Goal: Task Accomplishment & Management: Use online tool/utility

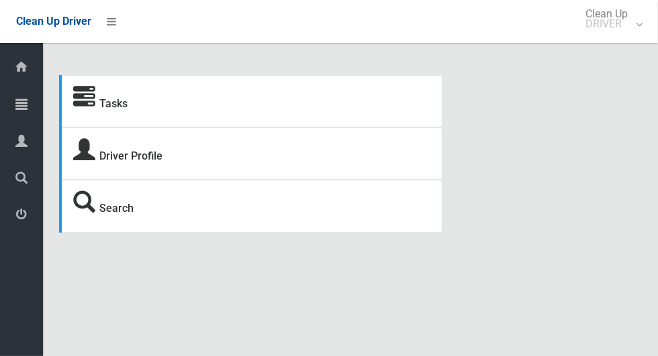
click at [16, 99] on icon at bounding box center [21, 104] width 12 height 27
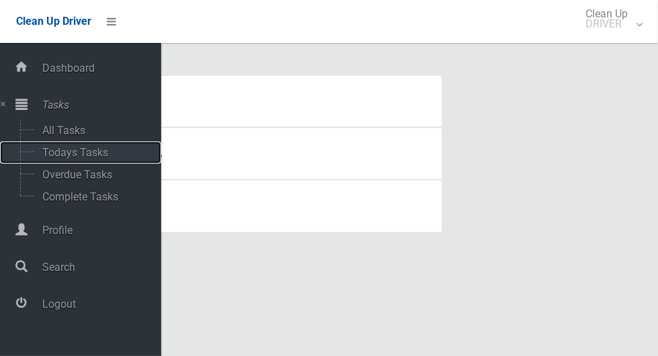
click at [58, 158] on span "Todays Tasks" at bounding box center [93, 152] width 111 height 13
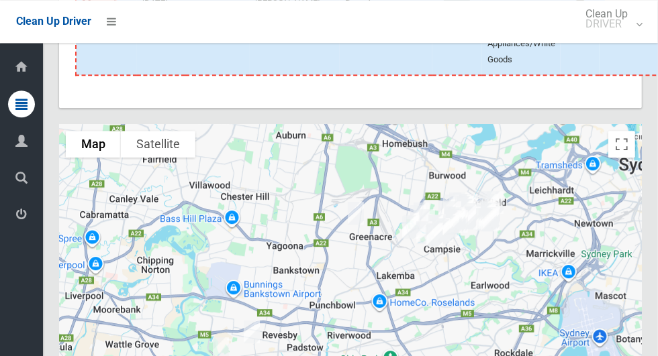
scroll to position [7763, 0]
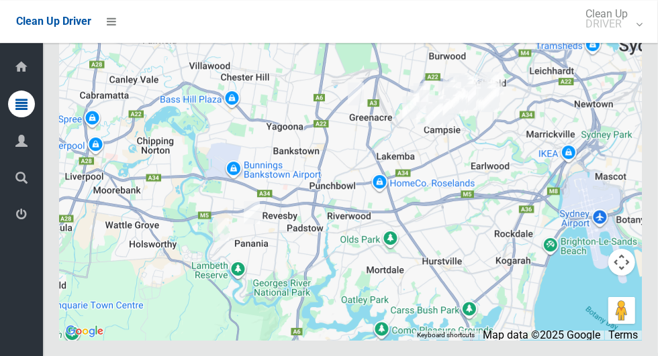
click at [17, 218] on icon at bounding box center [21, 214] width 12 height 27
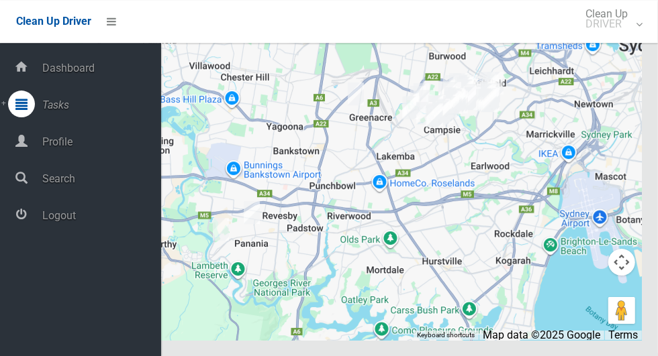
click at [56, 216] on span "Logout" at bounding box center [99, 215] width 123 height 13
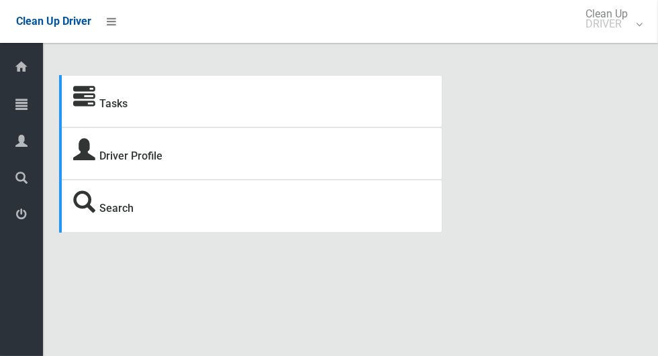
click at [4, 107] on link "Tasks" at bounding box center [21, 105] width 43 height 29
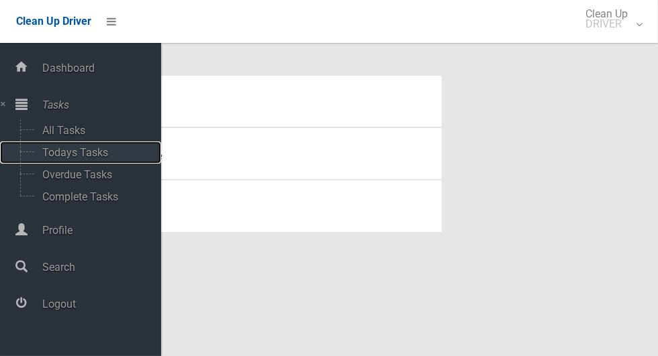
click at [48, 151] on span "Todays Tasks" at bounding box center [93, 152] width 111 height 13
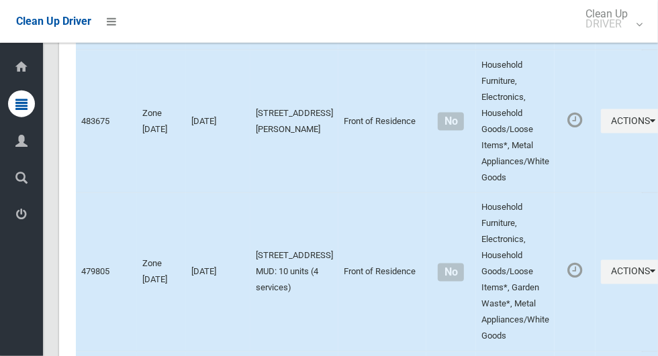
scroll to position [7314, 0]
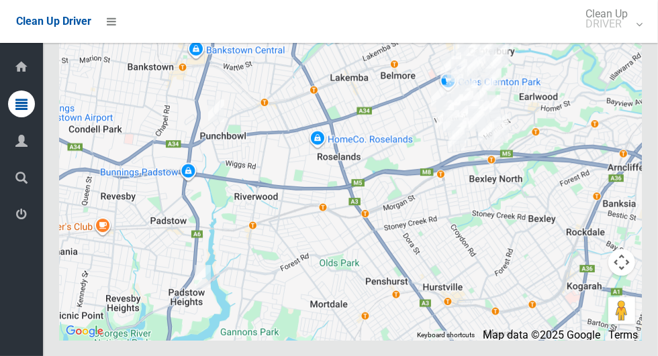
click at [17, 222] on icon at bounding box center [21, 214] width 12 height 27
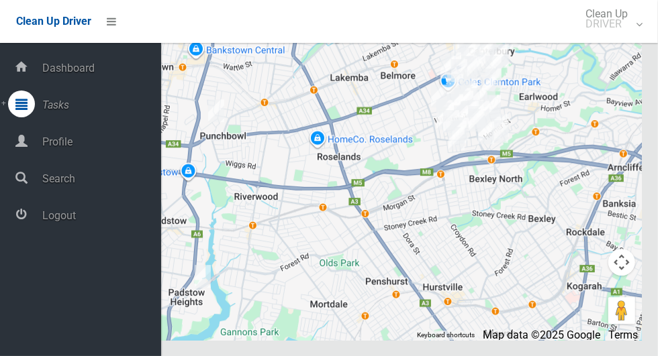
click at [54, 218] on span "Logout" at bounding box center [99, 215] width 123 height 13
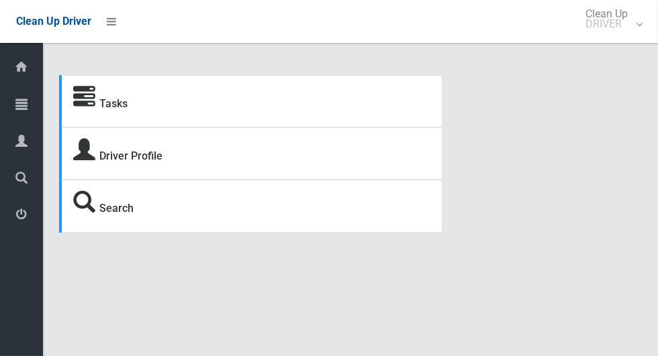
click at [16, 99] on icon at bounding box center [21, 104] width 12 height 27
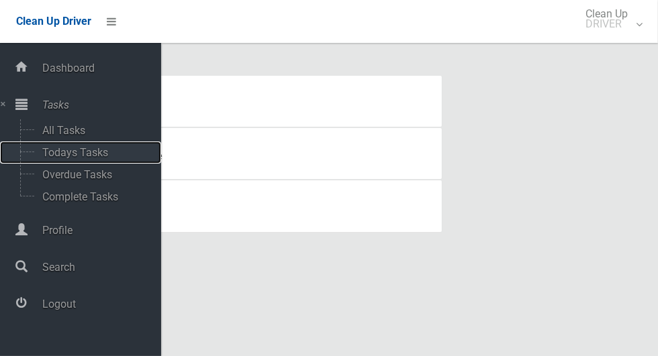
click at [45, 151] on span "Todays Tasks" at bounding box center [93, 152] width 111 height 13
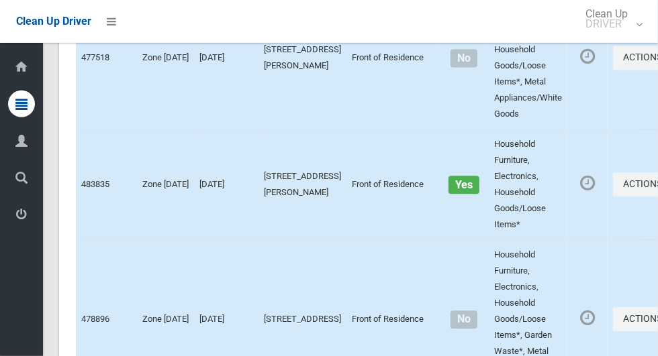
scroll to position [7746, 0]
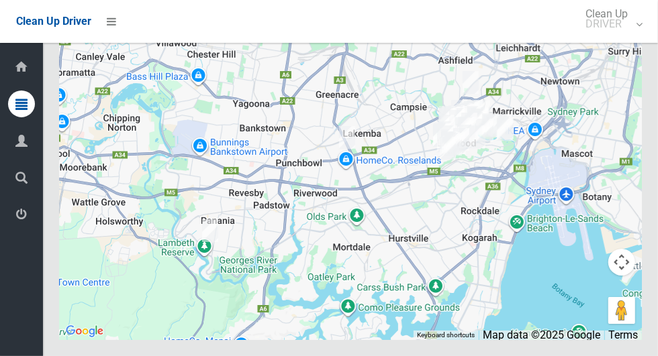
click at [17, 214] on icon at bounding box center [21, 214] width 12 height 27
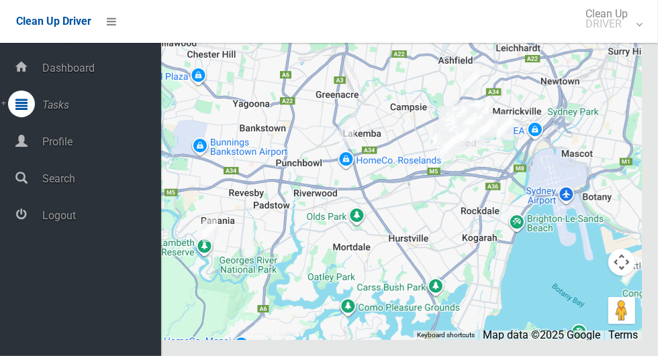
click at [47, 219] on span "Logout" at bounding box center [99, 215] width 123 height 13
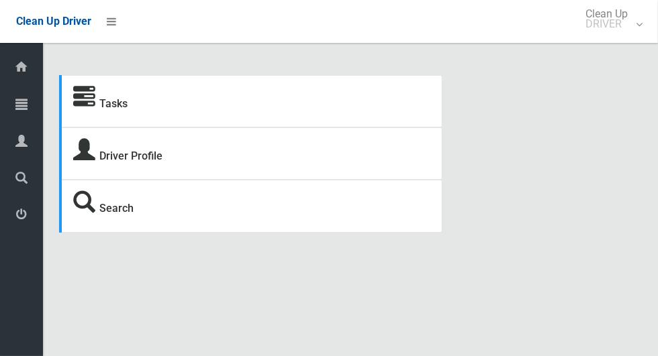
click at [16, 109] on icon at bounding box center [21, 104] width 12 height 27
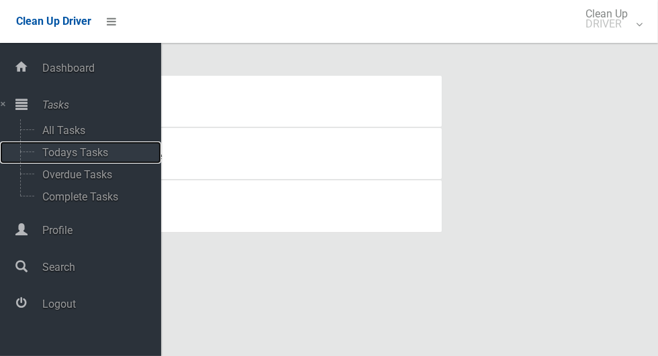
click at [43, 157] on span "Todays Tasks" at bounding box center [93, 152] width 111 height 13
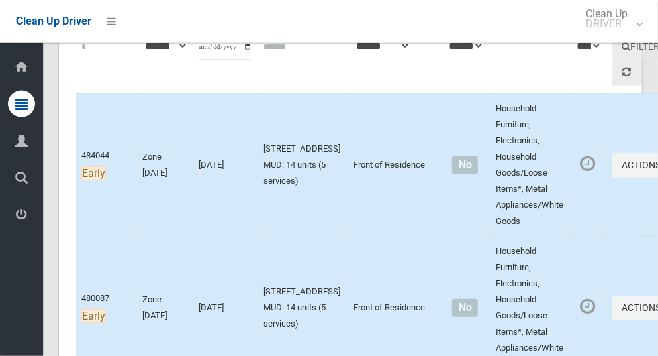
scroll to position [201, 0]
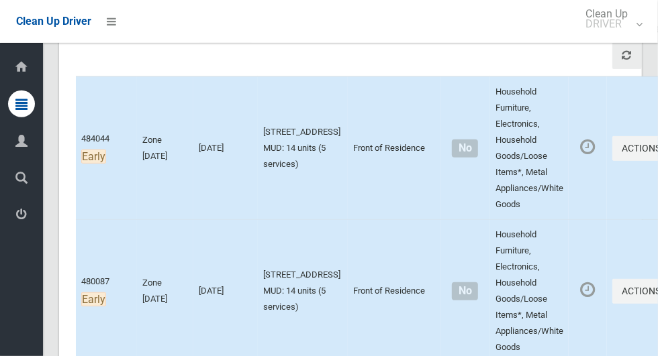
scroll to position [213, 0]
click at [657, 144] on icon "button" at bounding box center [663, 147] width 5 height 9
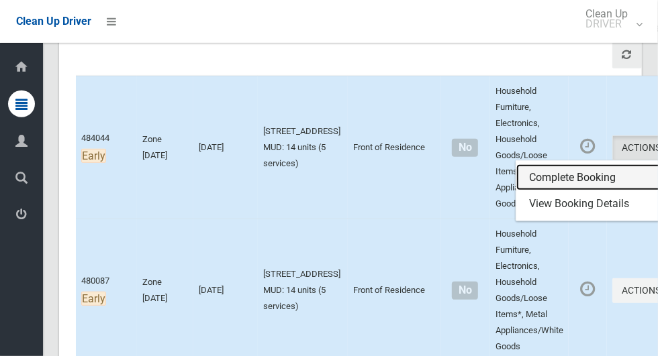
click at [559, 171] on link "Complete Booking" at bounding box center [596, 177] width 160 height 27
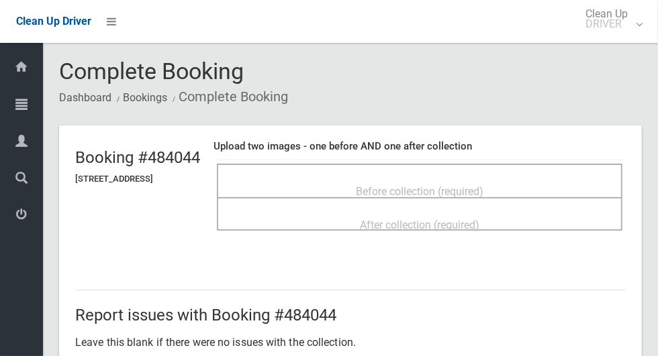
click at [482, 185] on span "Before collection (required)" at bounding box center [420, 191] width 128 height 13
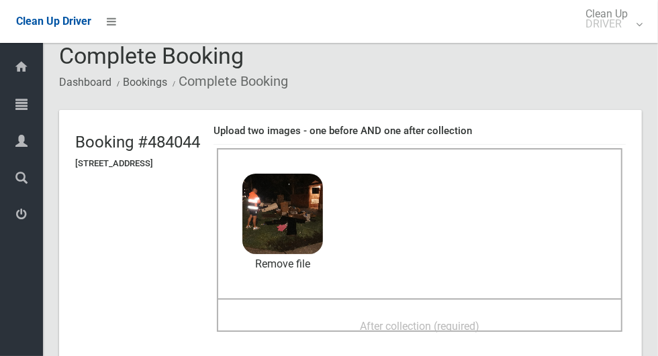
scroll to position [91, 0]
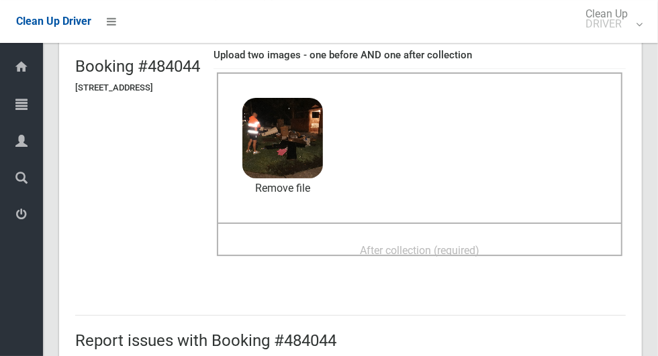
click at [537, 238] on div "After collection (required)" at bounding box center [420, 250] width 376 height 25
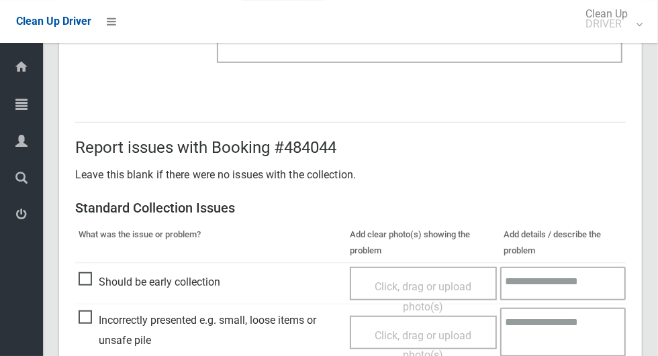
scroll to position [694, 0]
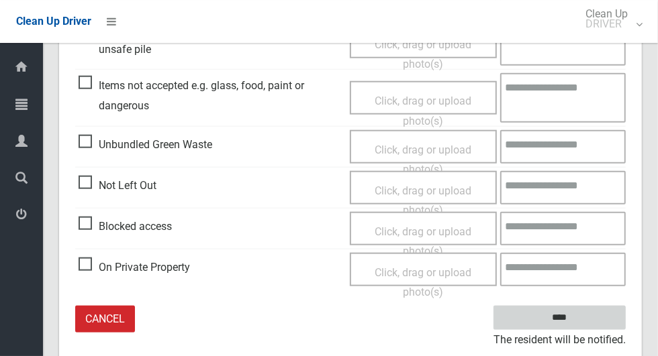
click at [583, 322] on input "****" at bounding box center [559, 318] width 132 height 25
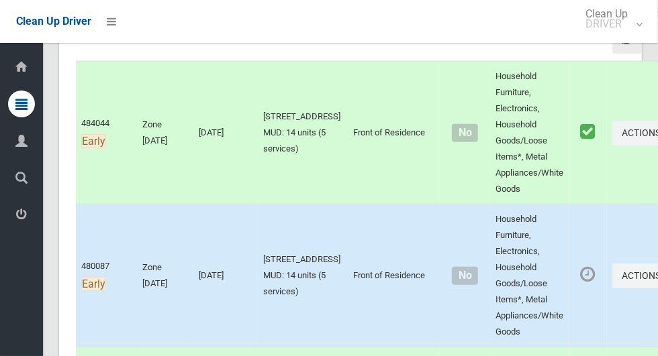
scroll to position [230, 0]
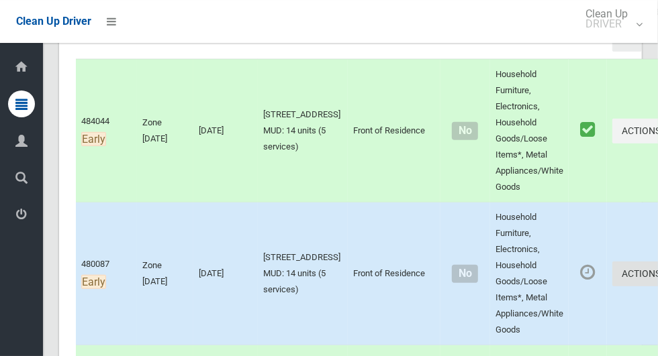
click at [612, 271] on button "Actions" at bounding box center [644, 274] width 64 height 25
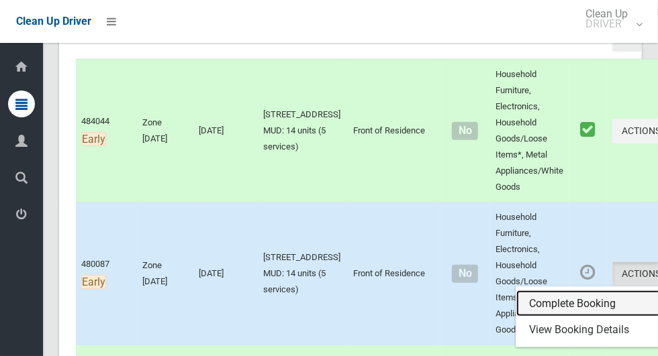
click at [539, 295] on link "Complete Booking" at bounding box center [596, 304] width 160 height 27
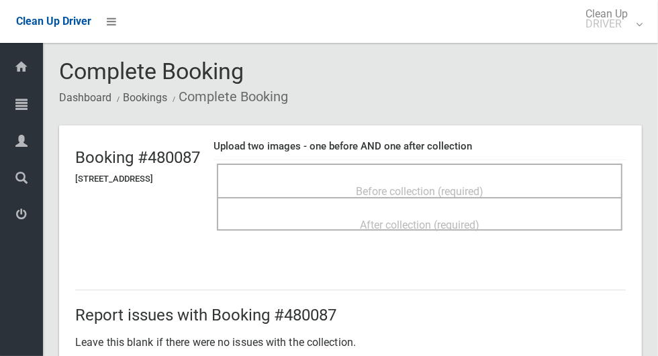
click at [483, 185] on span "Before collection (required)" at bounding box center [420, 191] width 128 height 13
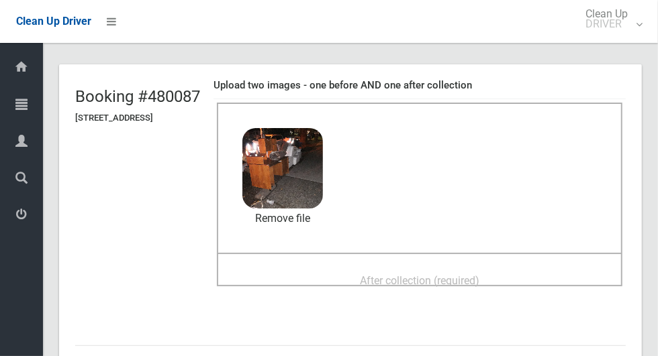
scroll to position [99, 0]
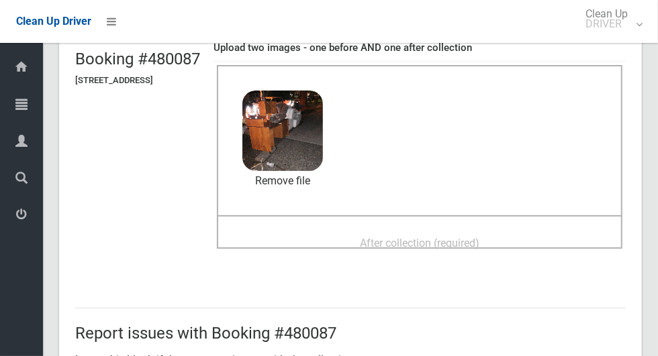
click at [557, 211] on div "Before collection (required) 3 MB 2025-09-1205.02.418731322650555815614.jpg Che…" at bounding box center [419, 140] width 405 height 150
click at [548, 233] on div "After collection (required)" at bounding box center [420, 242] width 376 height 25
click at [432, 230] on div "After collection (required)" at bounding box center [420, 242] width 376 height 25
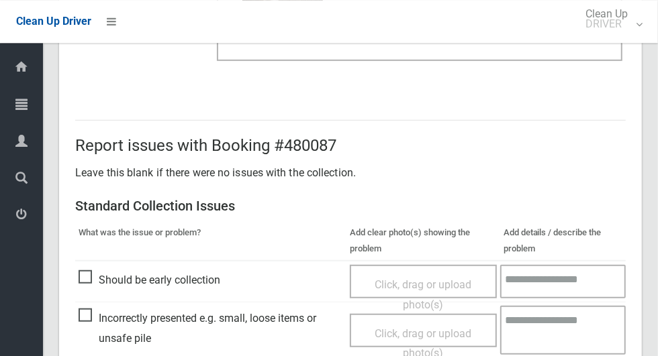
scroll to position [694, 0]
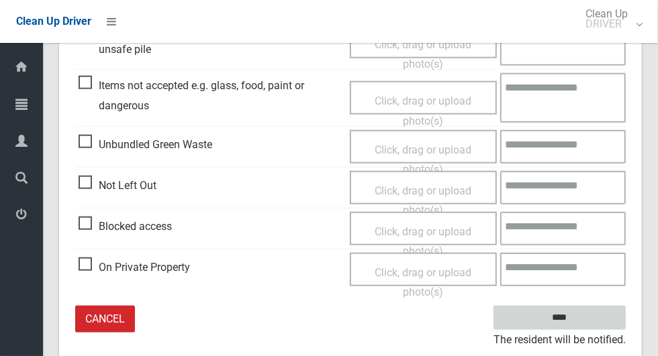
click at [591, 318] on input "****" at bounding box center [559, 318] width 132 height 25
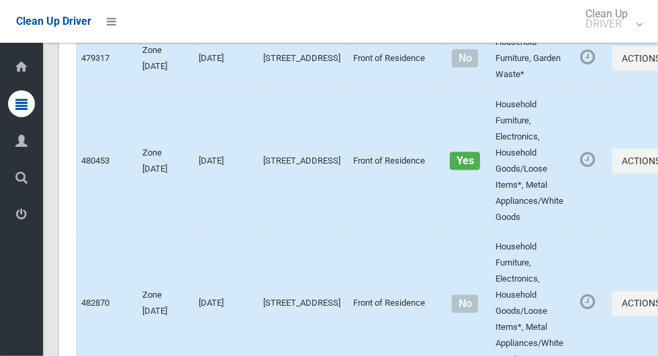
scroll to position [3717, 0]
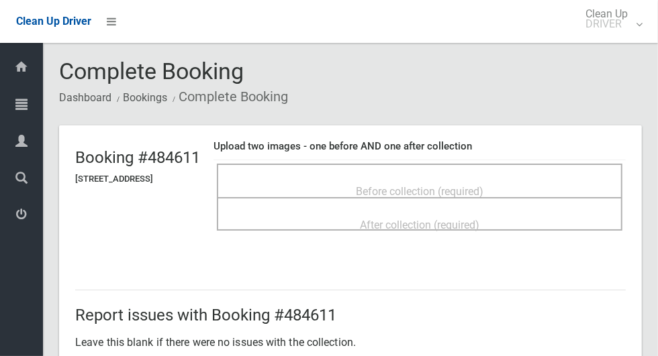
click at [483, 185] on span "Before collection (required)" at bounding box center [420, 191] width 128 height 13
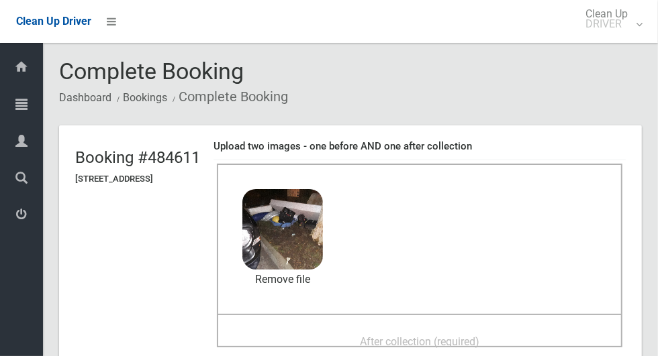
click at [517, 329] on div "After collection (required)" at bounding box center [420, 341] width 376 height 25
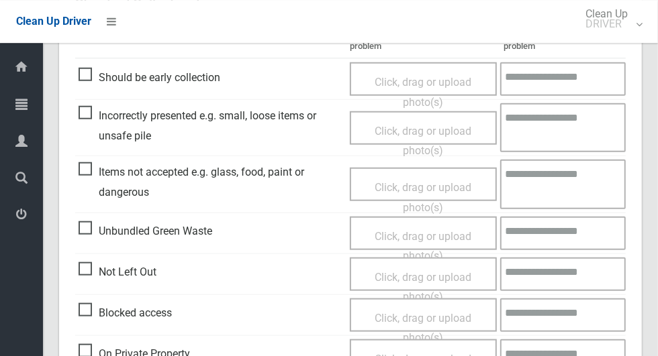
scroll to position [694, 0]
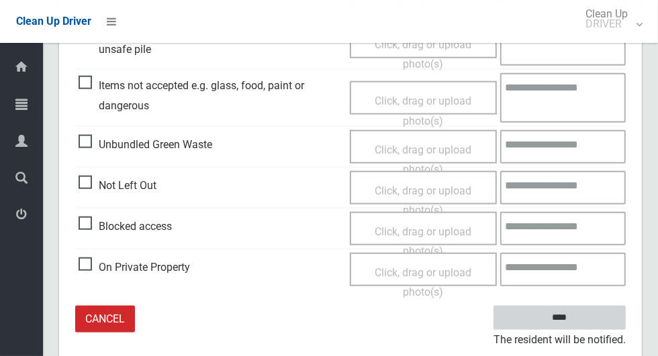
click at [591, 317] on input "****" at bounding box center [559, 318] width 132 height 25
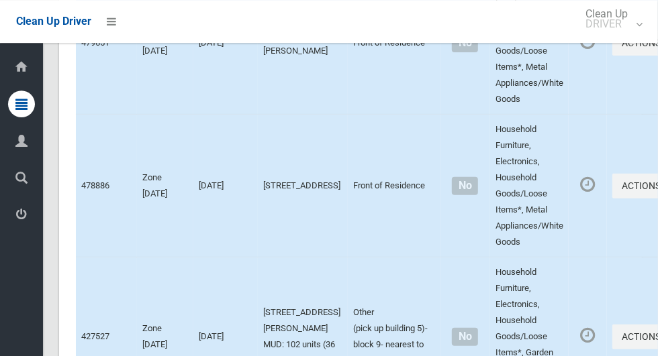
scroll to position [5537, 0]
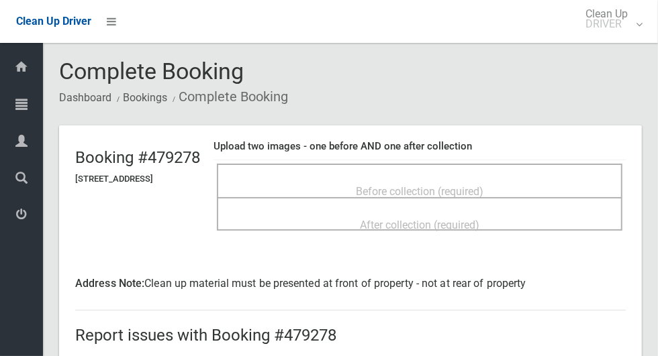
click at [540, 179] on div "Before collection (required)" at bounding box center [420, 191] width 376 height 25
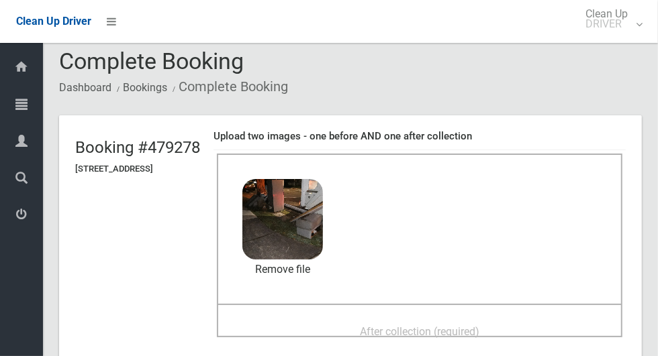
scroll to position [72, 0]
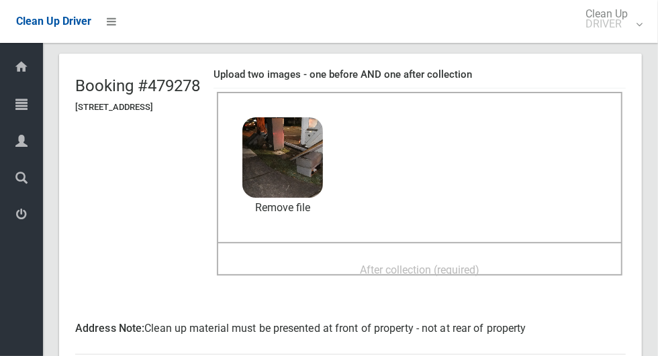
click at [559, 257] on div "After collection (required)" at bounding box center [420, 269] width 376 height 25
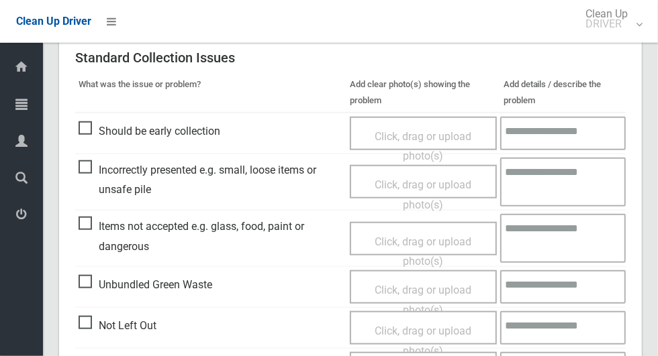
scroll to position [713, 0]
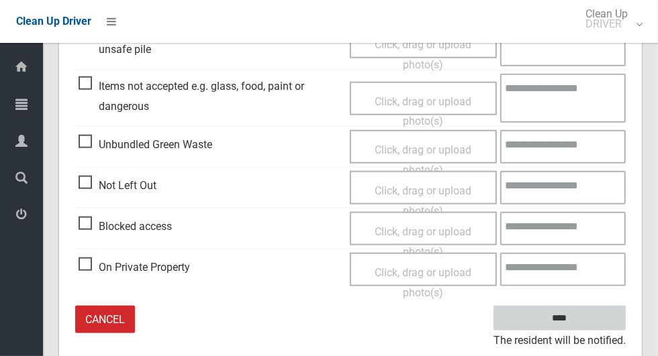
click at [579, 315] on input "****" at bounding box center [559, 318] width 132 height 25
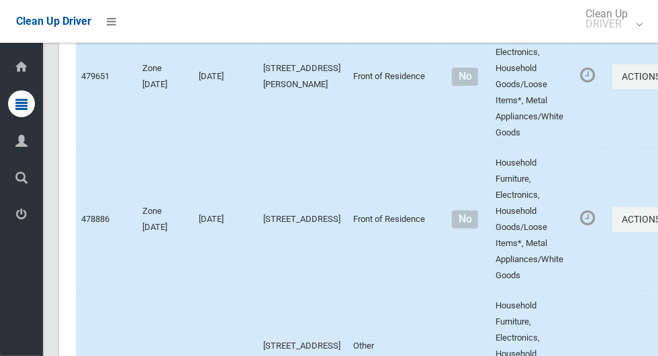
scroll to position [5525, 0]
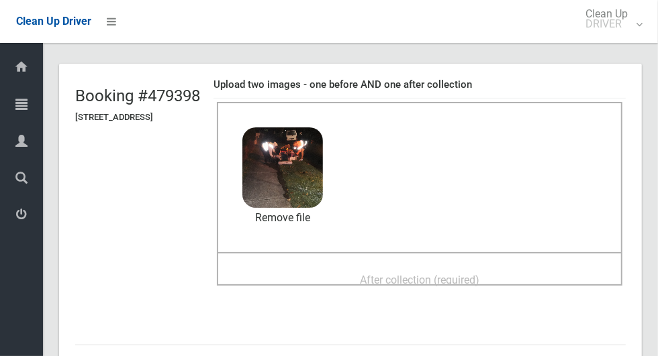
scroll to position [69, 0]
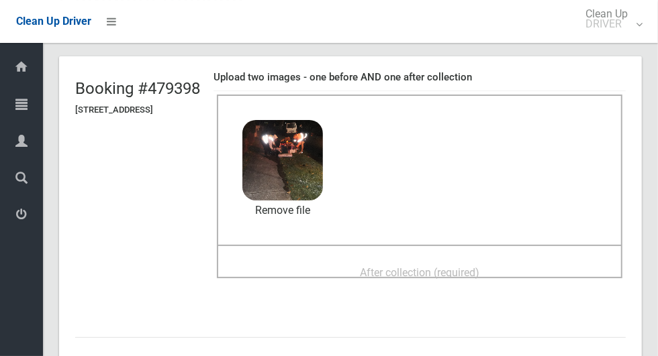
click at [524, 260] on div "After collection (required)" at bounding box center [420, 272] width 376 height 25
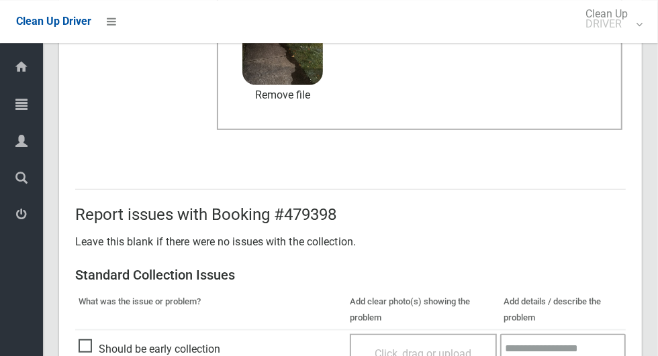
scroll to position [1098, 0]
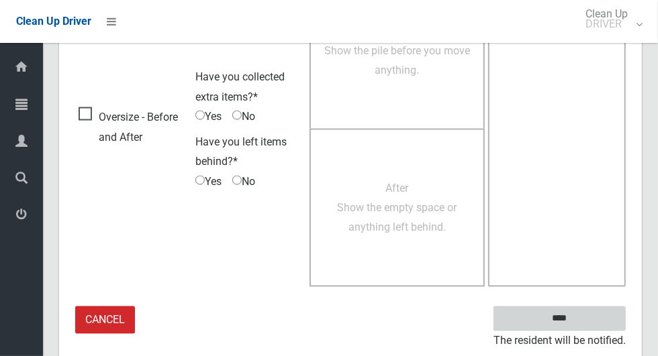
click at [583, 316] on input "****" at bounding box center [559, 319] width 132 height 25
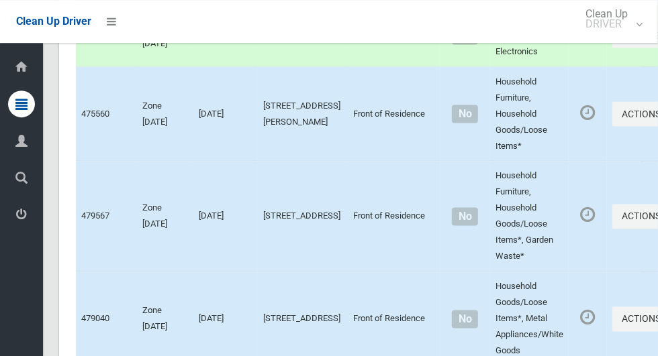
scroll to position [6414, 0]
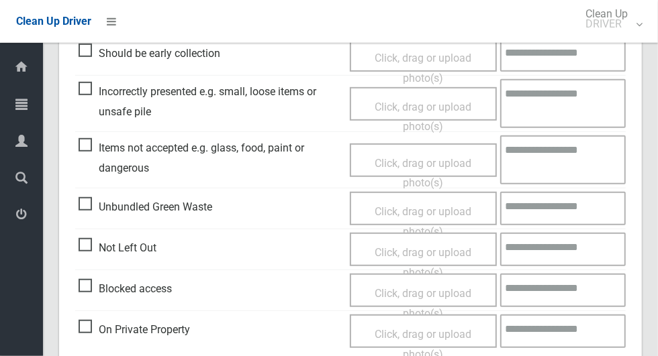
scroll to position [401, 0]
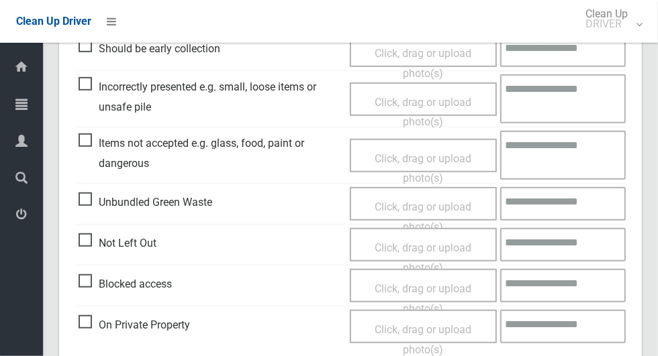
click at [91, 244] on span "Not Left Out" at bounding box center [118, 244] width 78 height 20
click at [445, 244] on span "Click, drag or upload photo(s)" at bounding box center [423, 258] width 97 height 33
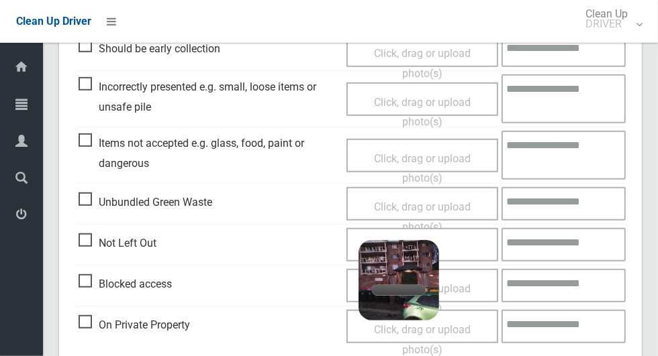
click at [585, 244] on textarea at bounding box center [563, 245] width 124 height 34
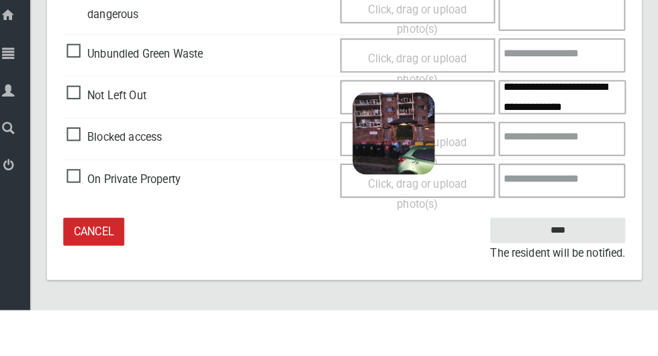
scroll to position [28, 0]
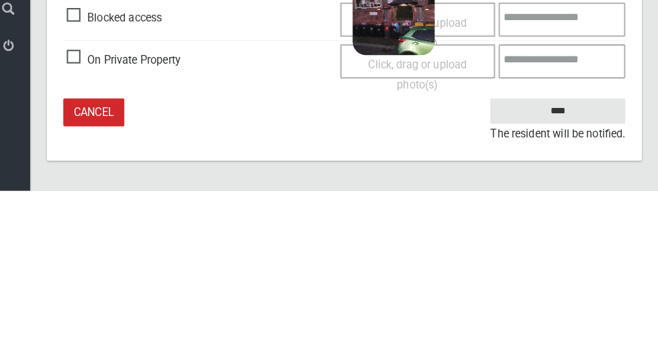
type textarea "**********"
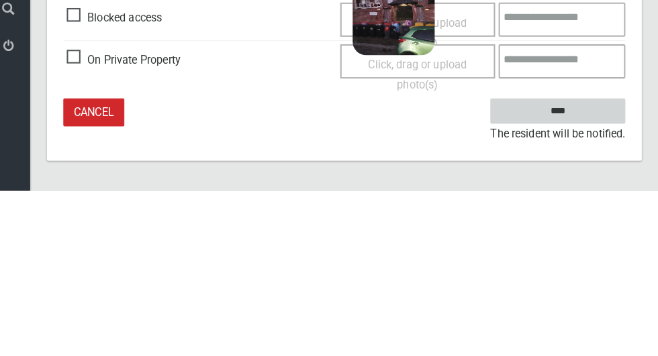
click at [613, 270] on input "****" at bounding box center [559, 278] width 132 height 25
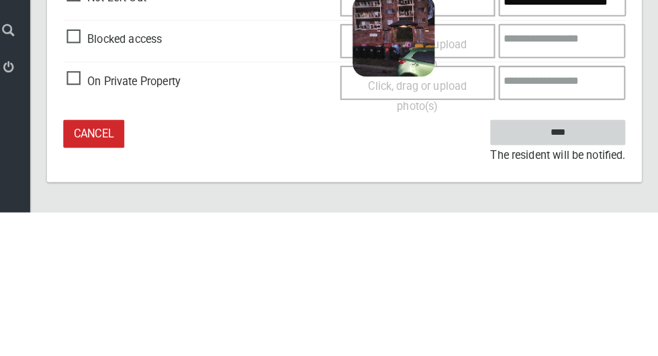
scroll to position [460, 0]
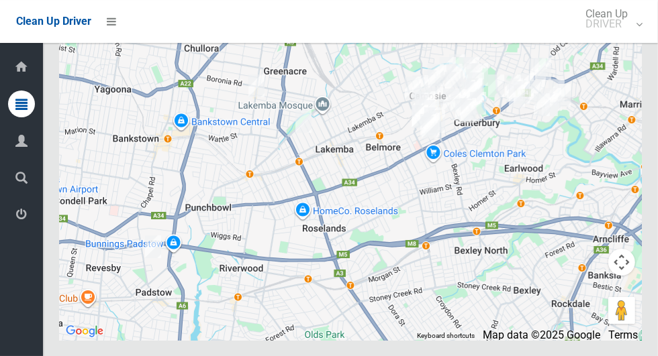
scroll to position [8431, 0]
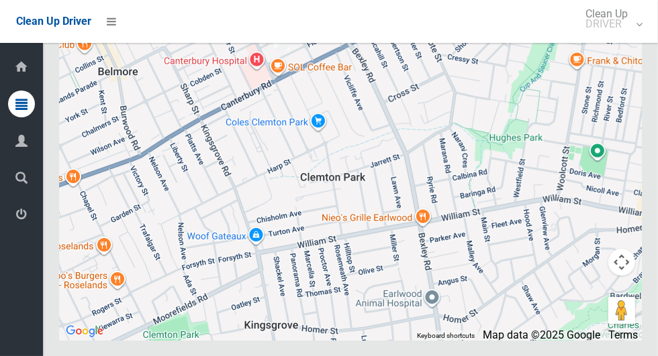
click at [240, 171] on div at bounding box center [350, 173] width 583 height 336
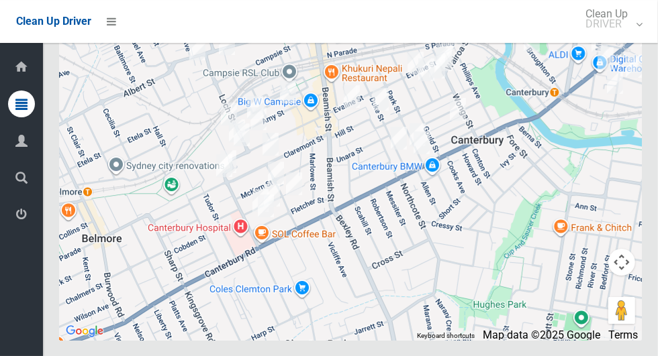
scroll to position [8428, 0]
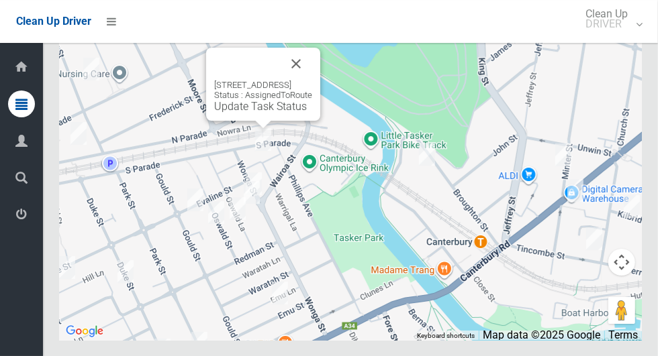
click at [312, 80] on button "Close" at bounding box center [296, 64] width 32 height 32
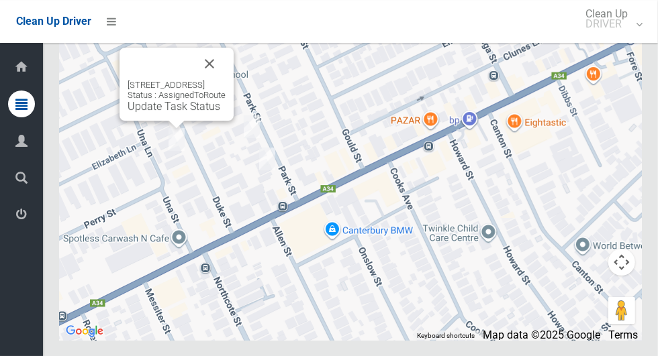
click at [224, 80] on button "Close" at bounding box center [209, 64] width 32 height 32
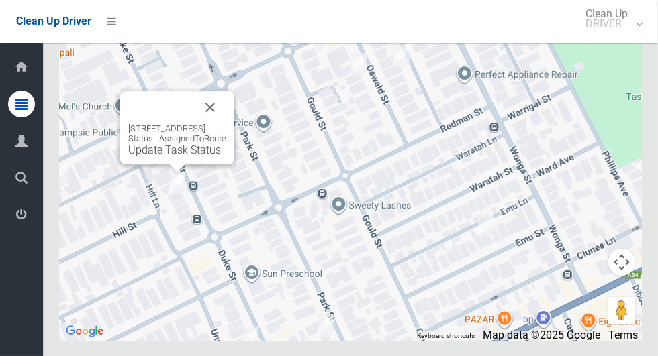
click at [220, 124] on button "Close" at bounding box center [210, 107] width 32 height 32
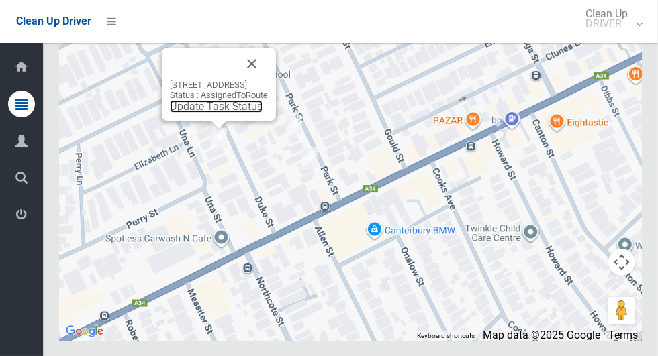
click at [218, 113] on link "Update Task Status" at bounding box center [216, 106] width 93 height 13
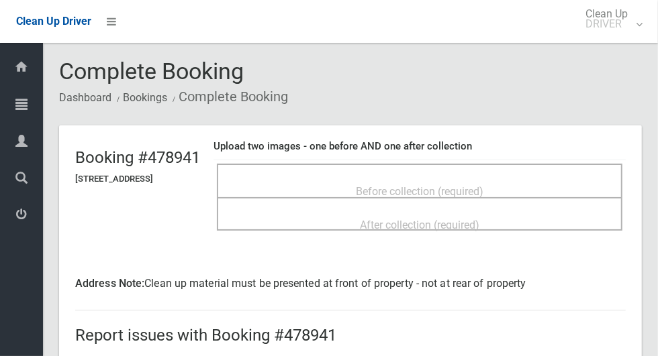
click at [483, 185] on span "Before collection (required)" at bounding box center [420, 191] width 128 height 13
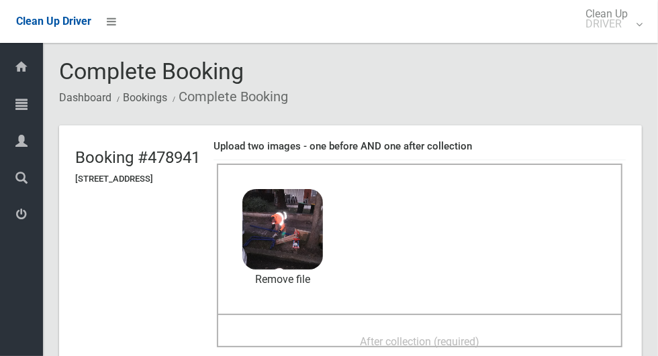
click at [482, 329] on div "After collection (required)" at bounding box center [420, 341] width 376 height 25
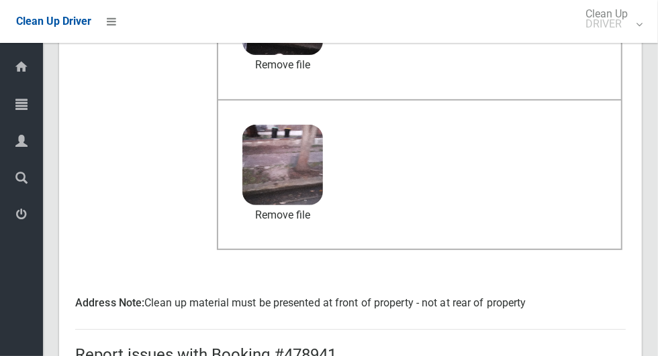
scroll to position [713, 0]
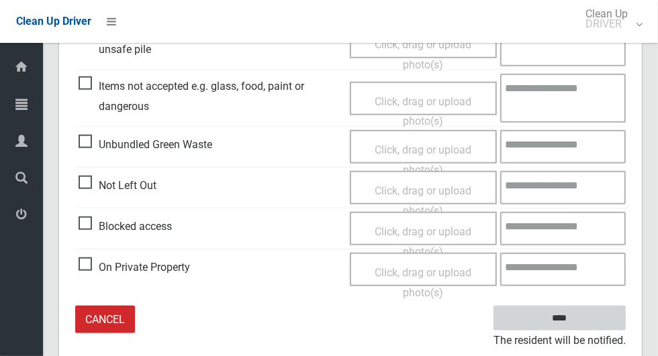
click at [583, 320] on input "****" at bounding box center [559, 318] width 132 height 25
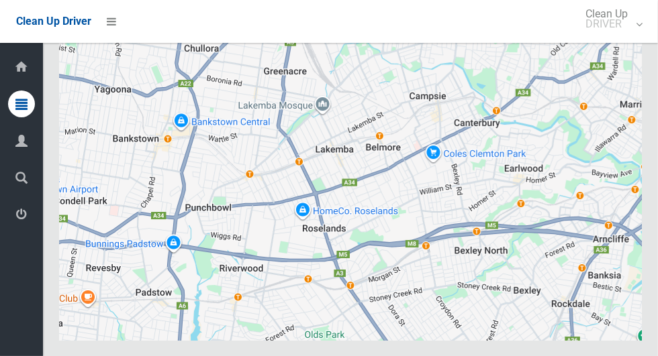
scroll to position [8472, 0]
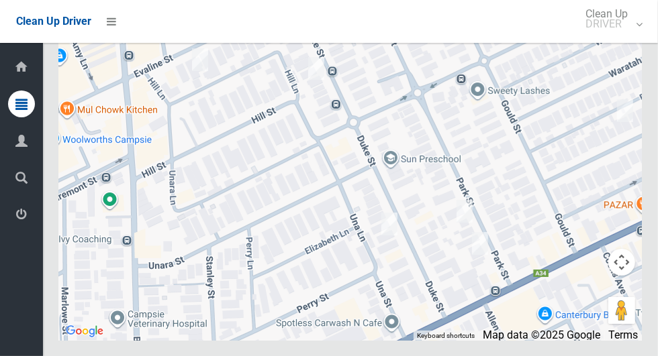
click at [244, 130] on div at bounding box center [350, 173] width 583 height 336
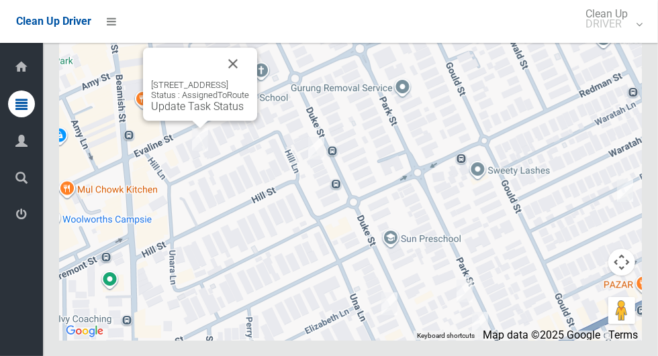
click at [249, 80] on button "Close" at bounding box center [233, 64] width 32 height 32
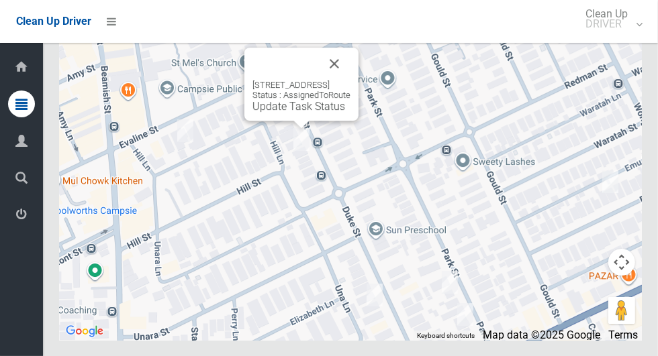
click at [272, 113] on div "[STREET_ADDRESS] Status : AssignedToRoute Update Task Status" at bounding box center [301, 96] width 98 height 33
click at [302, 113] on link "Update Task Status" at bounding box center [298, 106] width 93 height 13
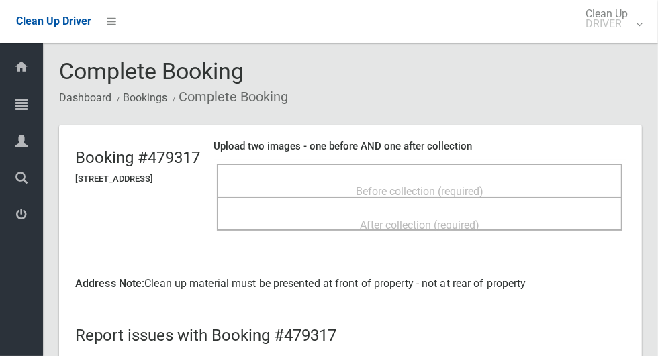
click at [462, 179] on div "Before collection (required)" at bounding box center [420, 191] width 376 height 25
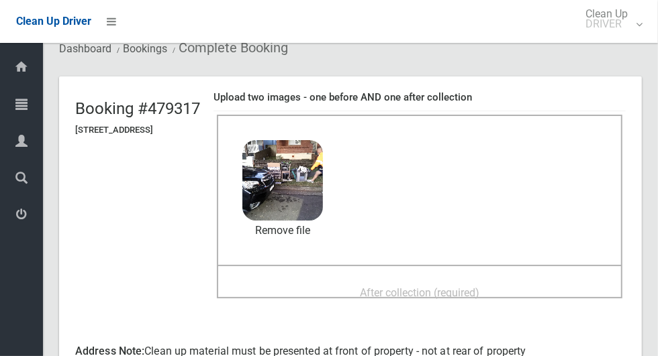
scroll to position [63, 0]
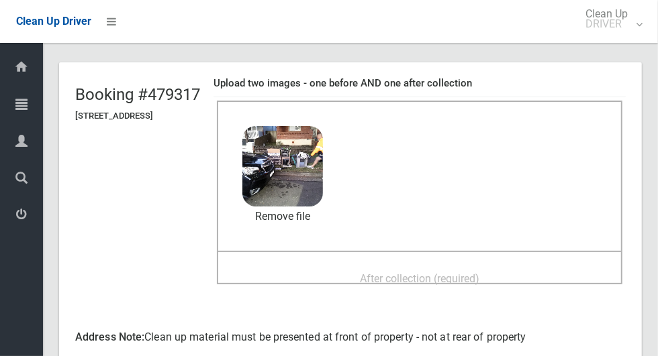
click at [544, 271] on div "After collection (required)" at bounding box center [420, 278] width 376 height 25
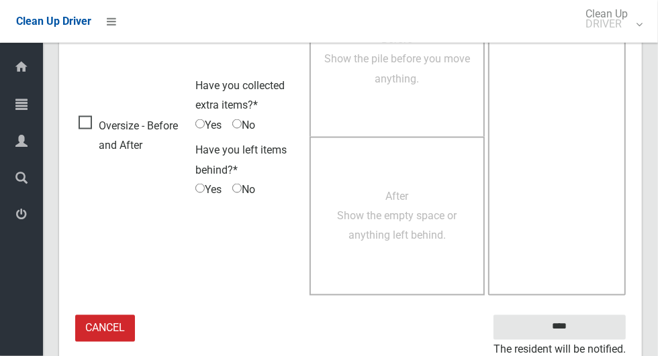
scroll to position [1118, 0]
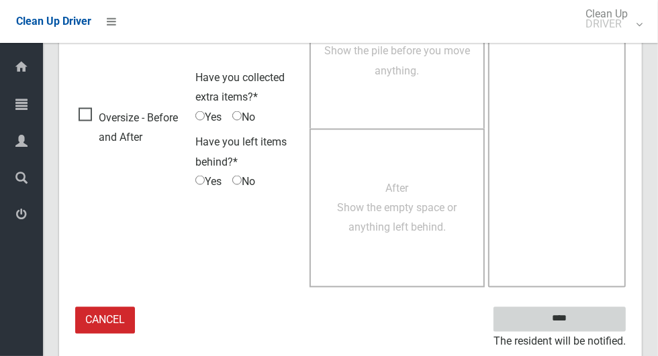
click at [560, 312] on input "****" at bounding box center [559, 319] width 132 height 25
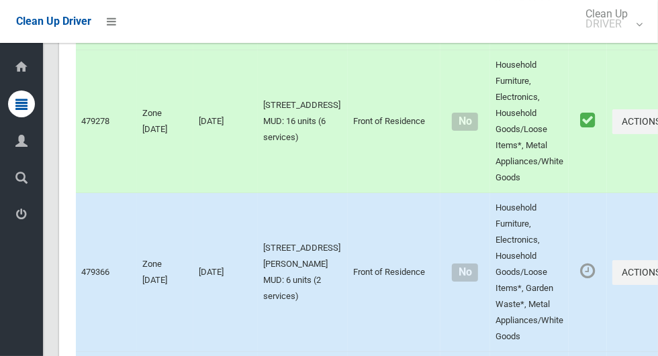
scroll to position [8472, 0]
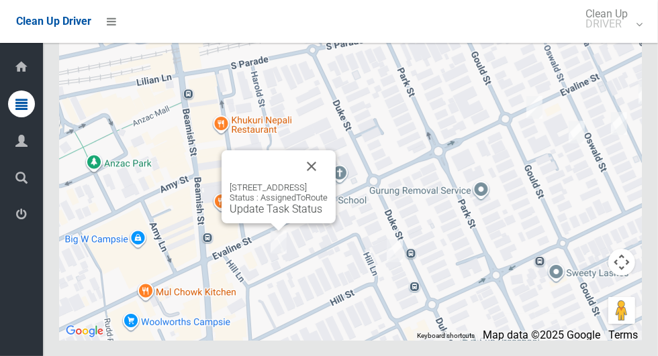
click at [328, 183] on button "Close" at bounding box center [311, 166] width 32 height 32
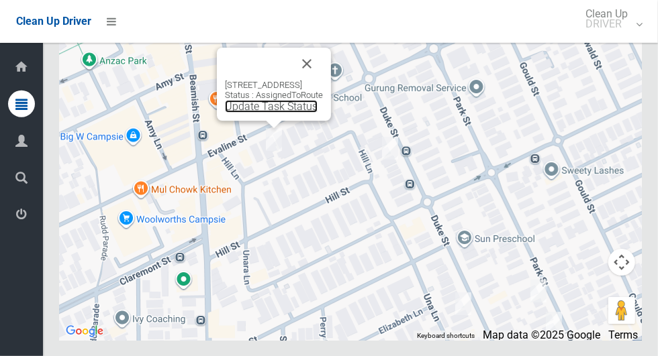
click at [282, 113] on link "Update Task Status" at bounding box center [271, 106] width 93 height 13
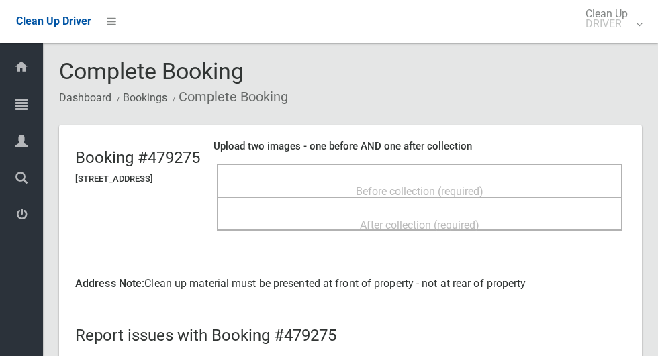
click at [530, 179] on div "Before collection (required)" at bounding box center [420, 191] width 376 height 25
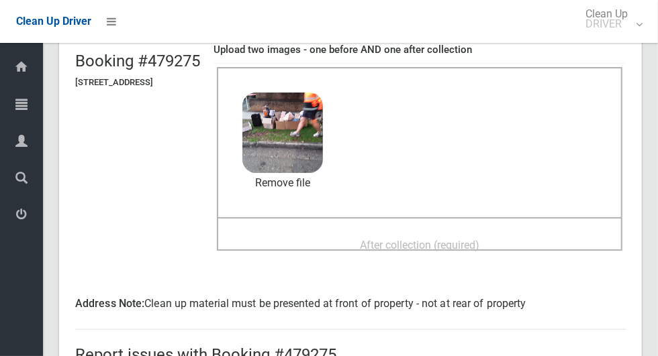
scroll to position [103, 0]
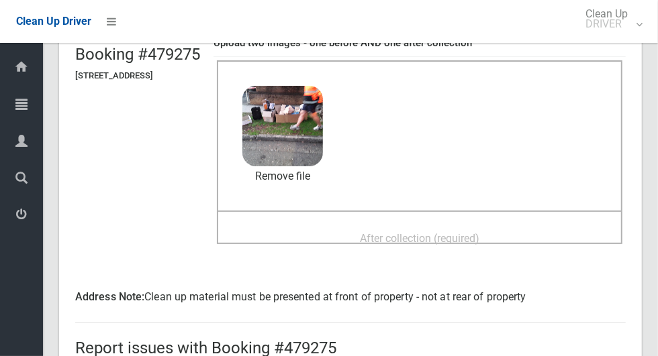
click at [537, 226] on div "After collection (required)" at bounding box center [420, 238] width 376 height 25
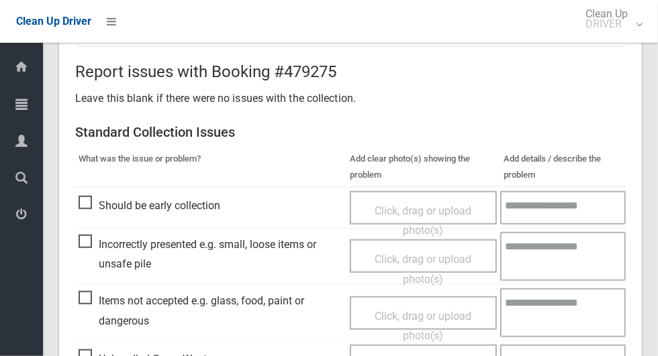
scroll to position [713, 0]
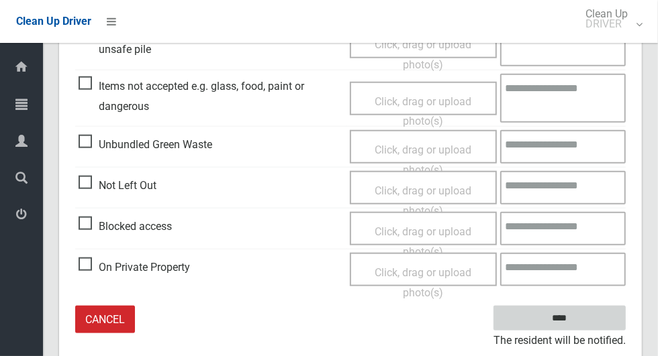
click at [591, 309] on input "****" at bounding box center [559, 318] width 132 height 25
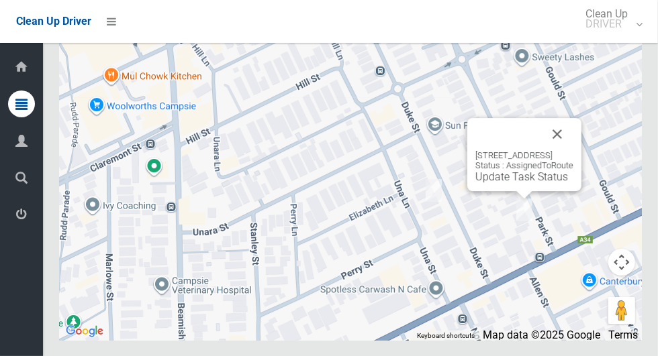
scroll to position [8455, 0]
click at [532, 183] on link "Update Task Status" at bounding box center [521, 177] width 93 height 13
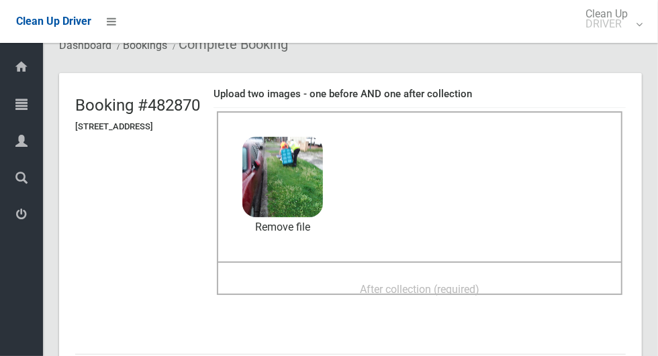
scroll to position [75, 0]
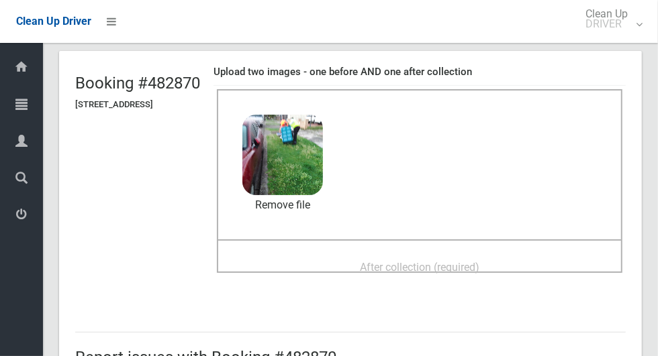
click at [555, 254] on div "After collection (required)" at bounding box center [420, 266] width 376 height 25
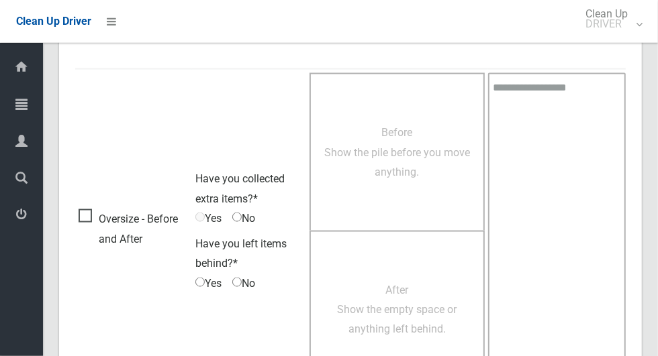
scroll to position [1098, 0]
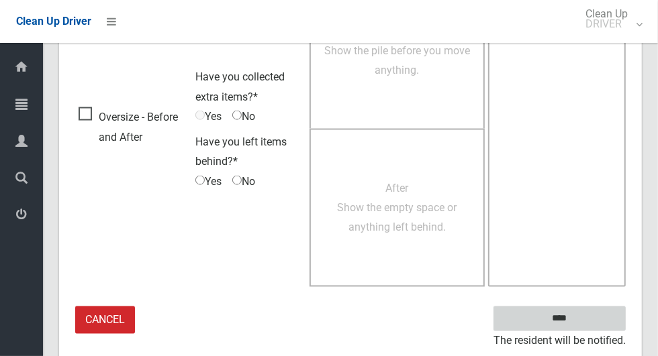
click at [593, 307] on input "****" at bounding box center [559, 319] width 132 height 25
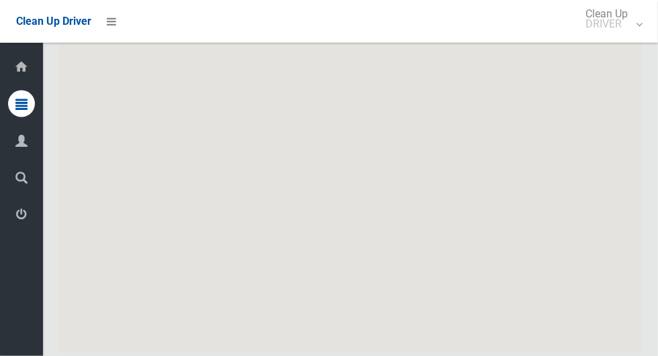
scroll to position [8472, 0]
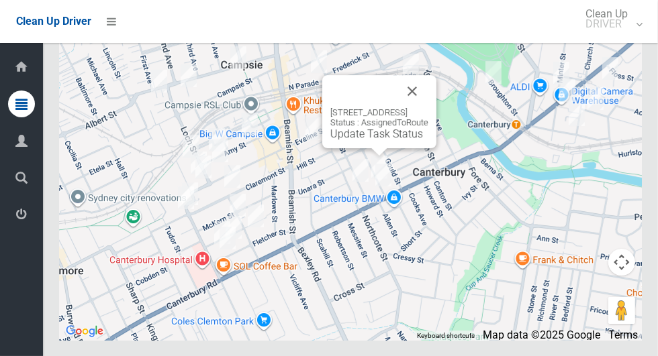
click at [383, 140] on link "Update Task Status" at bounding box center [376, 134] width 93 height 13
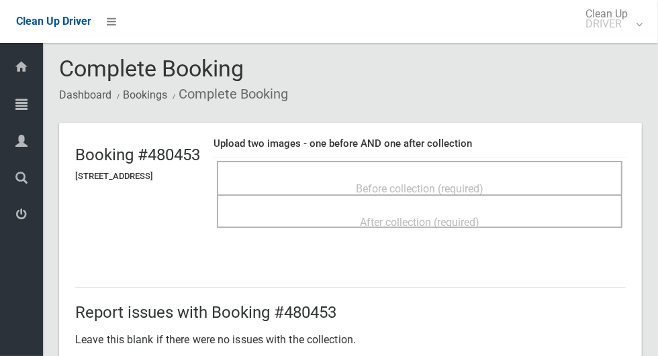
scroll to position [5, 0]
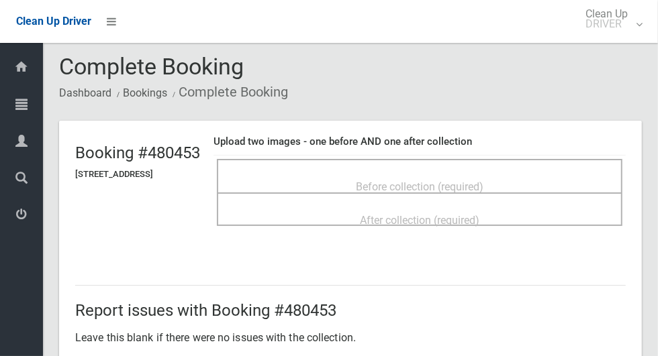
click at [559, 175] on div "Before collection (required)" at bounding box center [420, 186] width 376 height 25
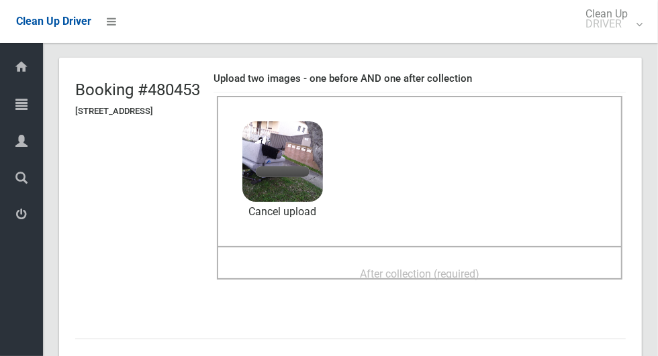
scroll to position [90, 0]
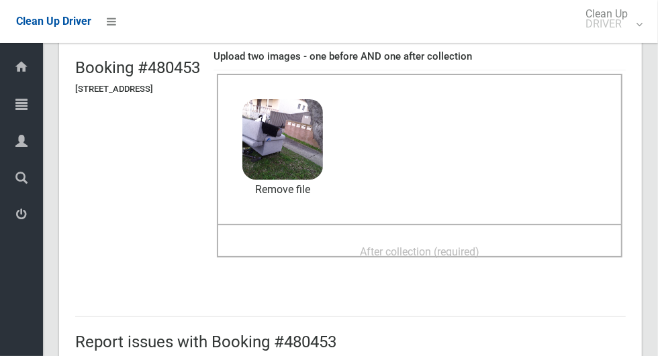
click at [552, 229] on div "After collection (required)" at bounding box center [419, 241] width 405 height 34
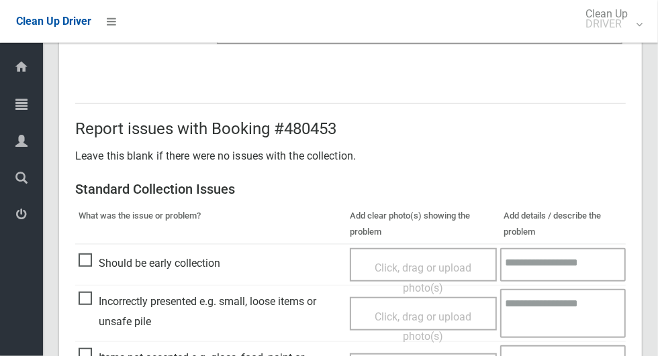
scroll to position [1098, 0]
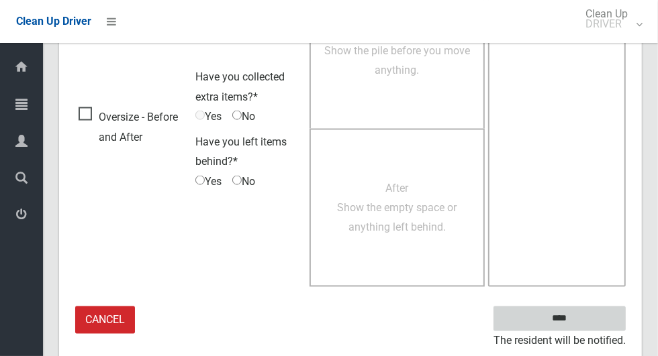
click at [583, 324] on input "****" at bounding box center [559, 319] width 132 height 25
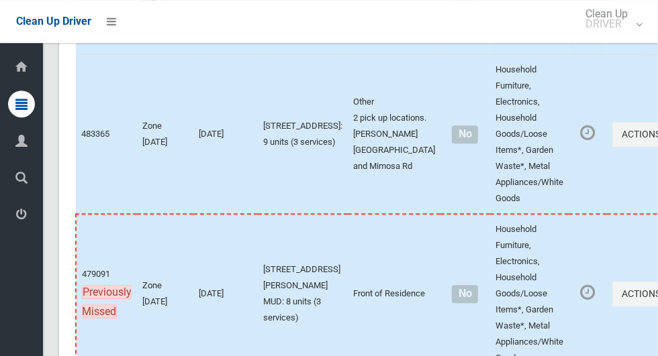
scroll to position [8472, 0]
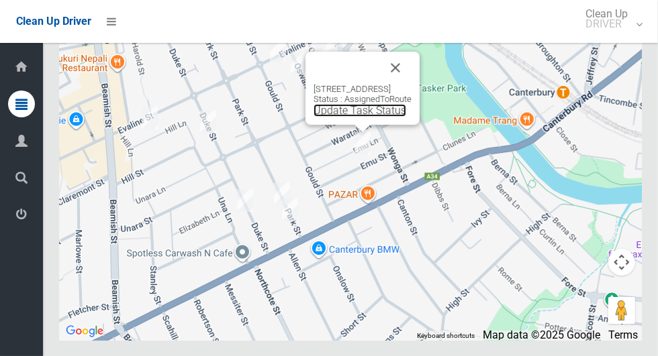
click at [357, 117] on link "Update Task Status" at bounding box center [360, 110] width 93 height 13
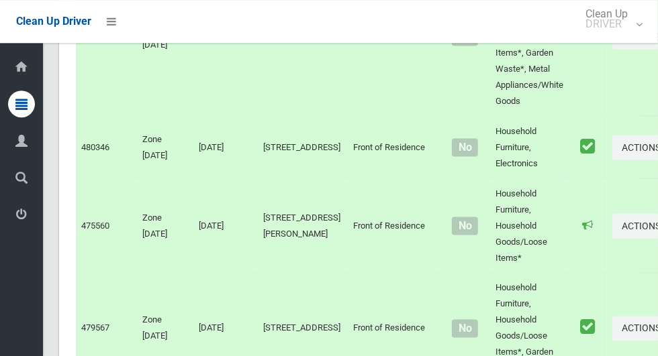
scroll to position [6296, 0]
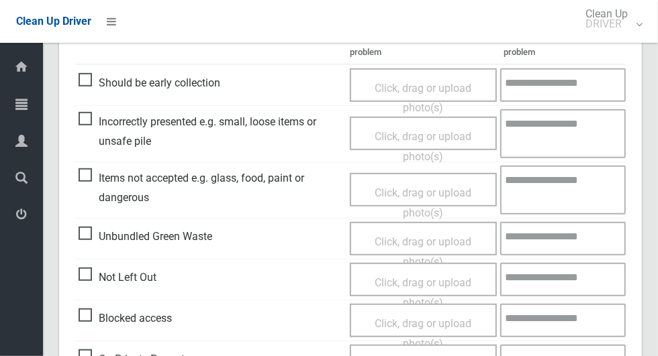
scroll to position [385, 0]
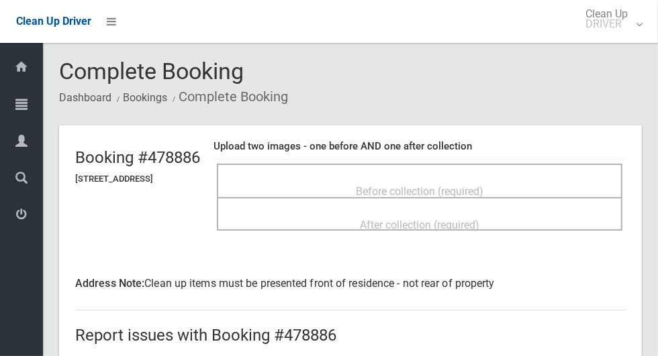
click at [547, 185] on div "Before collection (required)" at bounding box center [420, 191] width 376 height 25
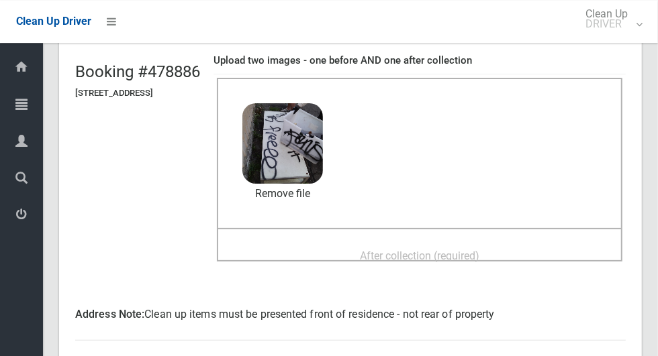
scroll to position [87, 0]
click at [534, 242] on div "After collection (required)" at bounding box center [420, 254] width 376 height 25
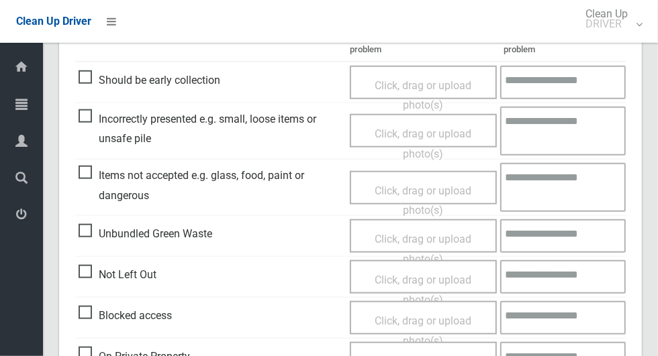
scroll to position [1118, 0]
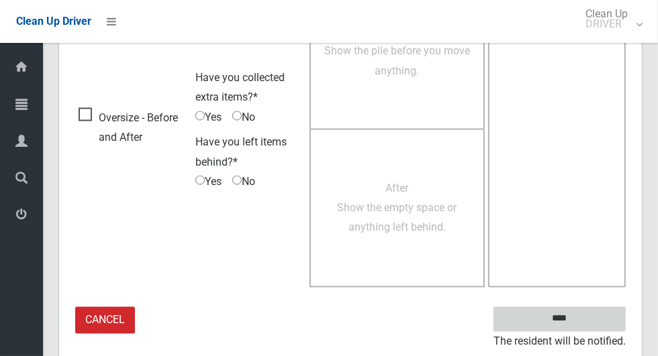
click at [585, 308] on input "****" at bounding box center [559, 319] width 132 height 25
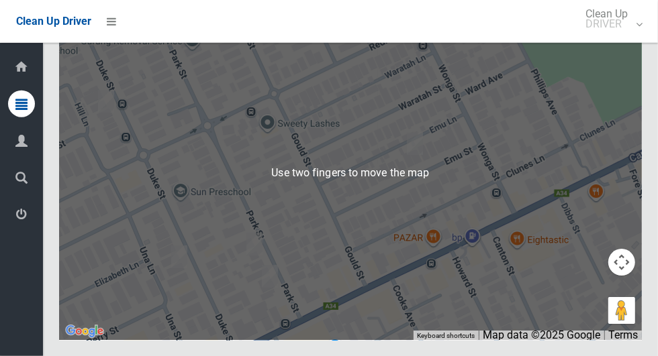
scroll to position [8471, 0]
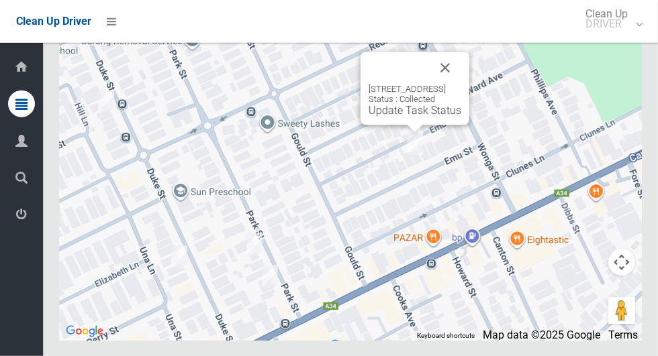
click at [403, 117] on link "Update Task Status" at bounding box center [415, 110] width 93 height 13
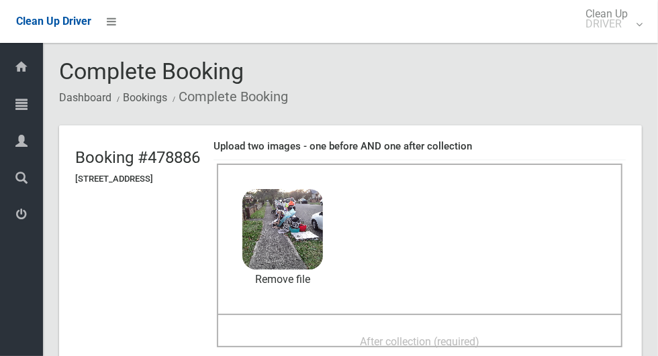
click at [510, 329] on div "After collection (required)" at bounding box center [420, 341] width 376 height 25
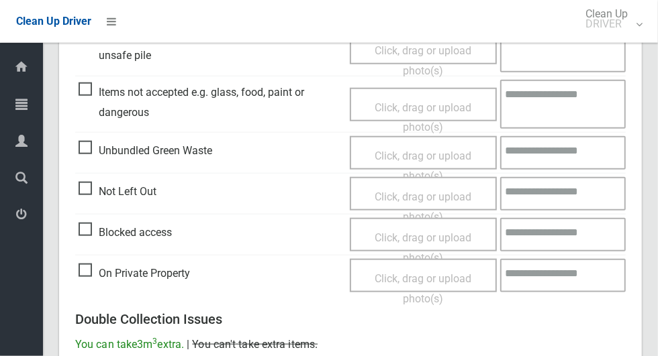
scroll to position [1118, 0]
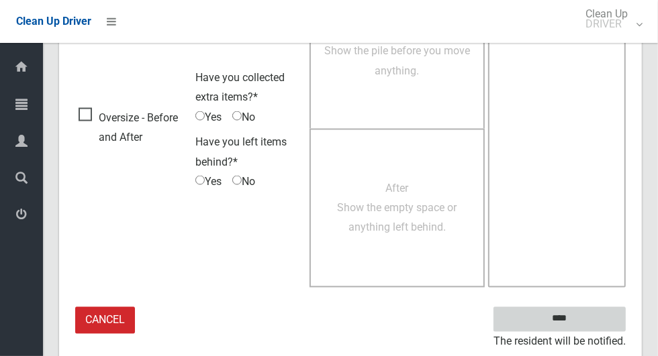
click at [585, 312] on input "****" at bounding box center [559, 319] width 132 height 25
click at [24, 343] on div "Dashboard Tasks All Tasks Todays Tasks Overdue Tasks Complete Tasks Profile Sea…" at bounding box center [21, 200] width 43 height 314
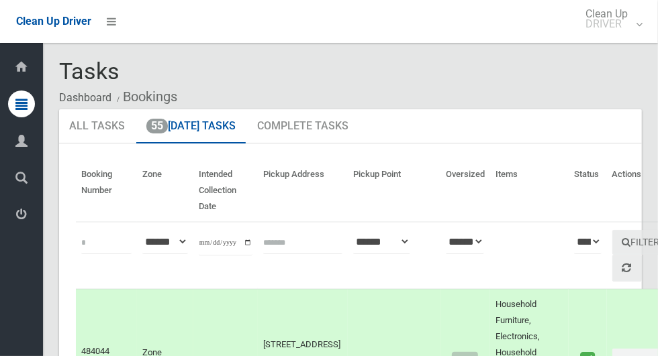
click at [31, 303] on div "Dashboard Tasks All Tasks Todays Tasks Overdue Tasks Complete Tasks Profile Sea…" at bounding box center [21, 200] width 43 height 314
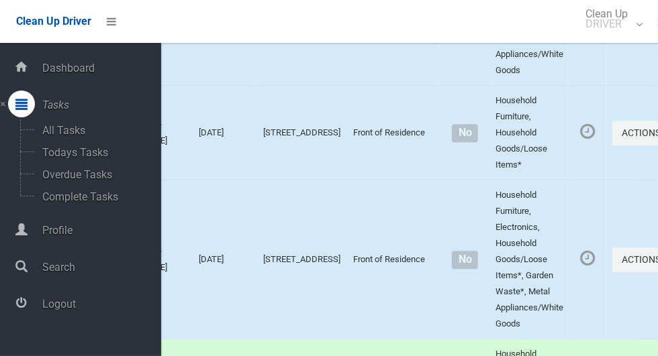
scroll to position [8472, 0]
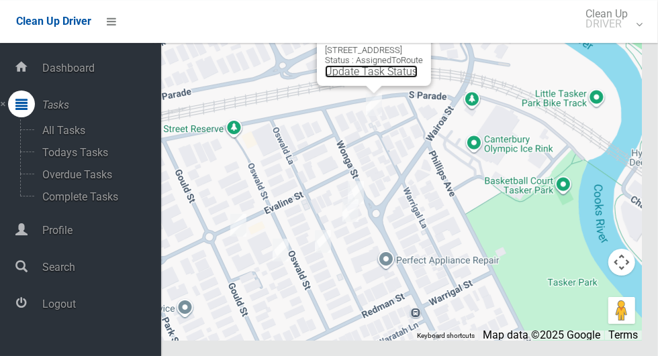
click at [372, 78] on link "Update Task Status" at bounding box center [371, 71] width 93 height 13
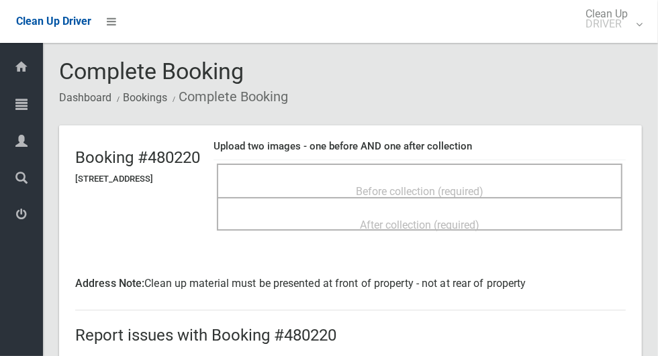
click at [519, 180] on div "Before collection (required)" at bounding box center [420, 191] width 376 height 25
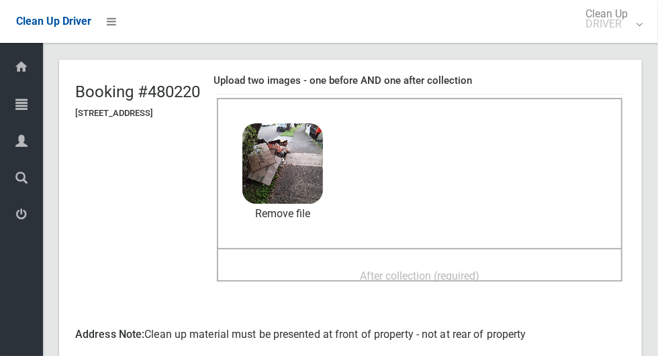
scroll to position [70, 0]
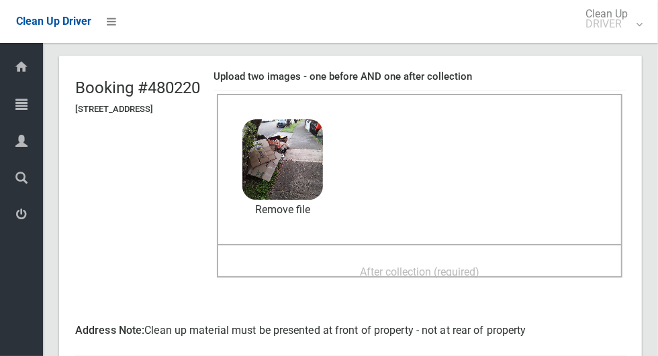
click at [542, 262] on div "After collection (required)" at bounding box center [420, 271] width 376 height 25
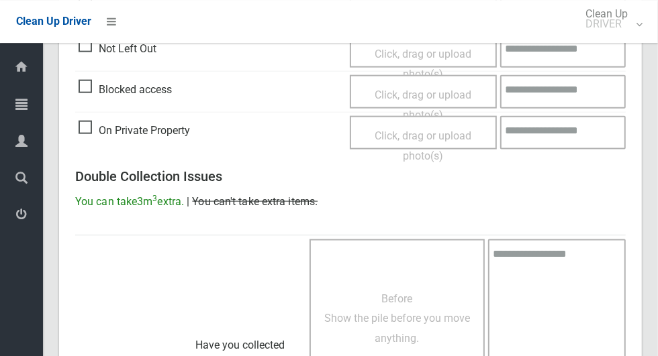
scroll to position [1118, 0]
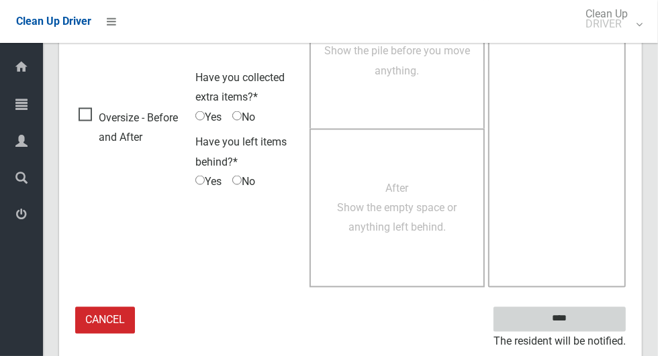
click at [583, 319] on input "****" at bounding box center [559, 319] width 132 height 25
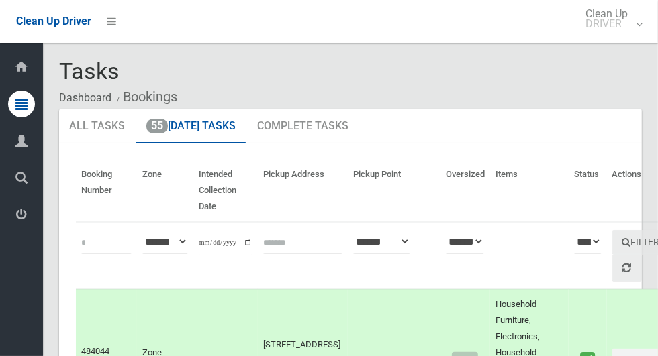
click at [28, 220] on icon at bounding box center [21, 214] width 12 height 27
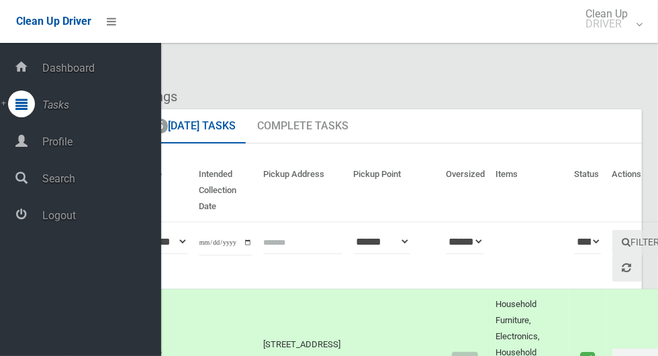
click at [125, 222] on span "Logout" at bounding box center [99, 215] width 123 height 13
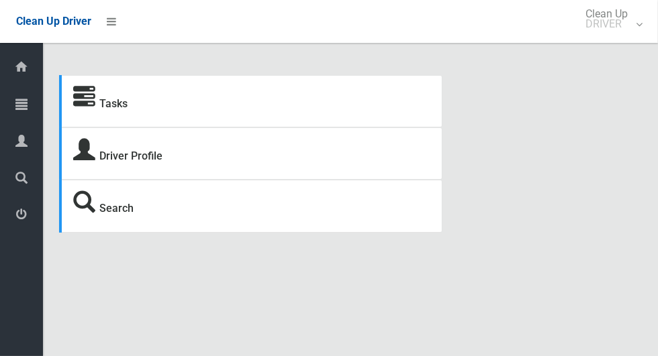
click at [21, 111] on icon at bounding box center [21, 104] width 12 height 27
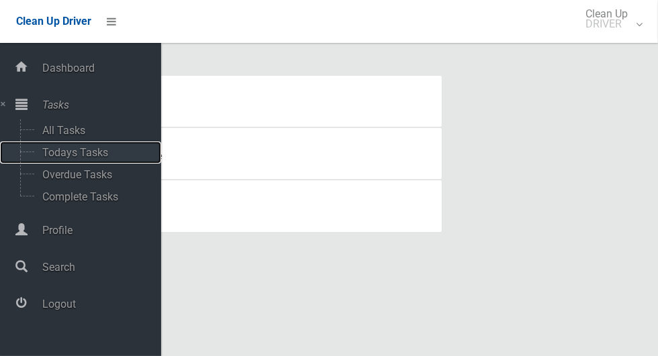
click at [107, 150] on span "Todays Tasks" at bounding box center [93, 152] width 111 height 13
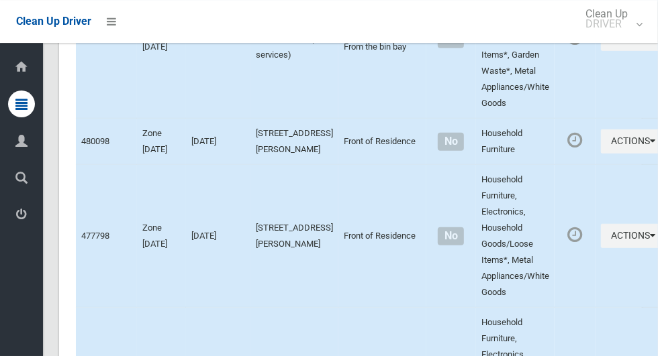
scroll to position [5694, 0]
click at [603, 51] on button "Actions" at bounding box center [633, 38] width 64 height 25
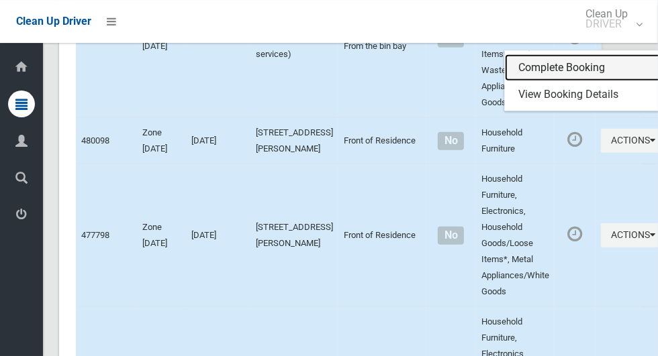
click at [573, 81] on link "Complete Booking" at bounding box center [585, 67] width 160 height 27
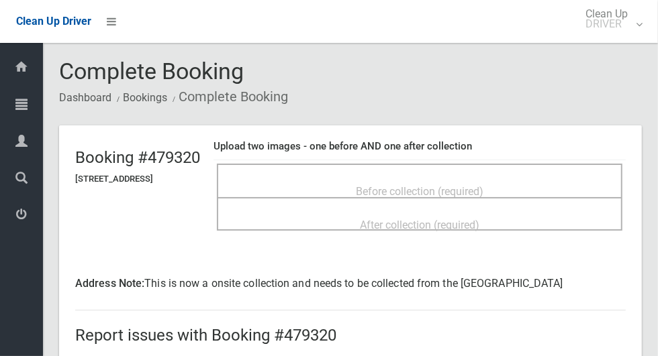
click at [524, 182] on div "Before collection (required)" at bounding box center [420, 191] width 376 height 25
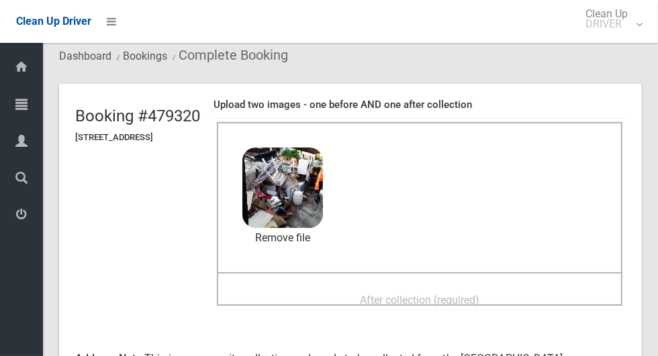
scroll to position [44, 0]
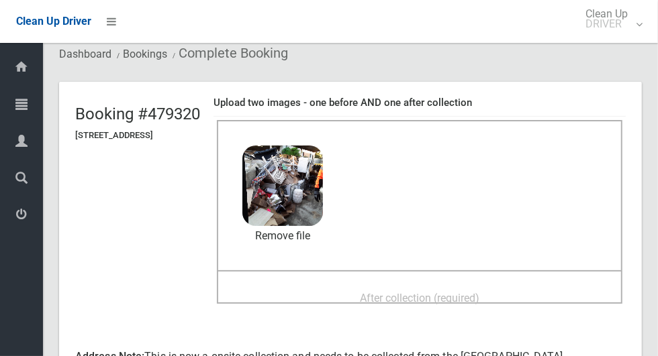
click at [525, 285] on div "After collection (required)" at bounding box center [420, 297] width 376 height 25
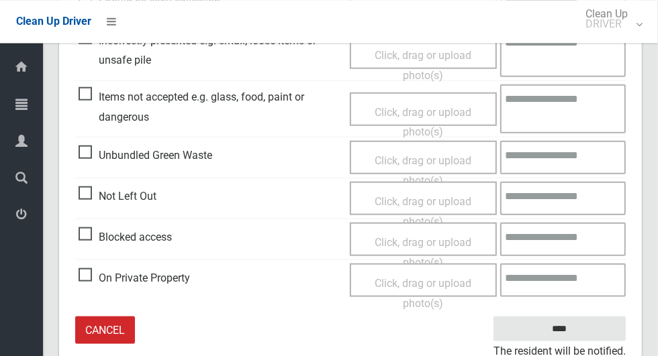
scroll to position [714, 0]
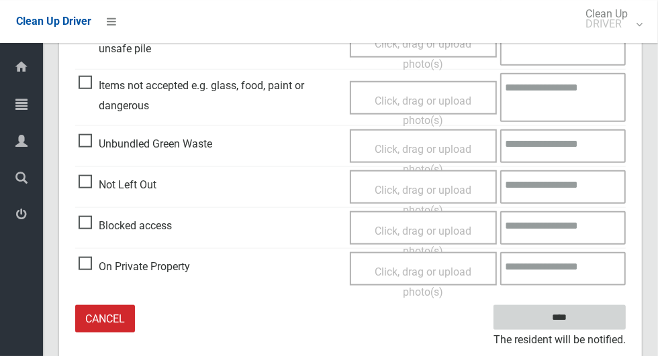
click at [587, 316] on input "****" at bounding box center [559, 317] width 132 height 25
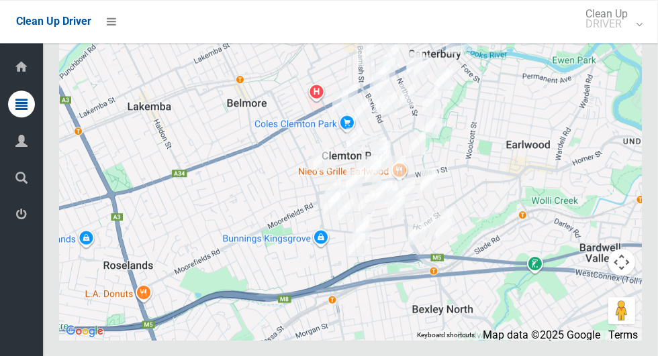
scroll to position [7314, 0]
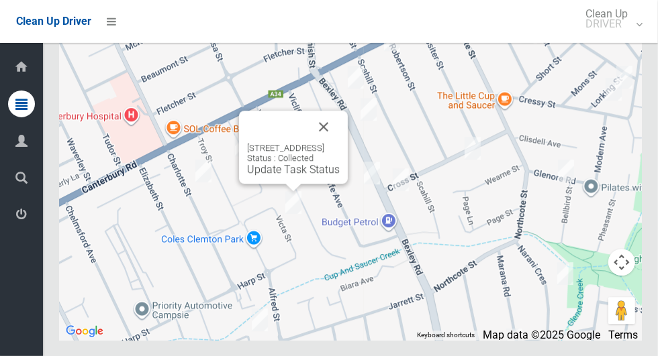
click at [340, 143] on button "Close" at bounding box center [323, 127] width 32 height 32
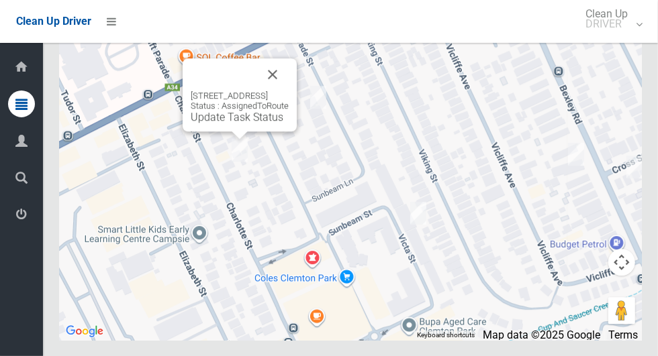
click at [289, 91] on button "Close" at bounding box center [272, 74] width 32 height 32
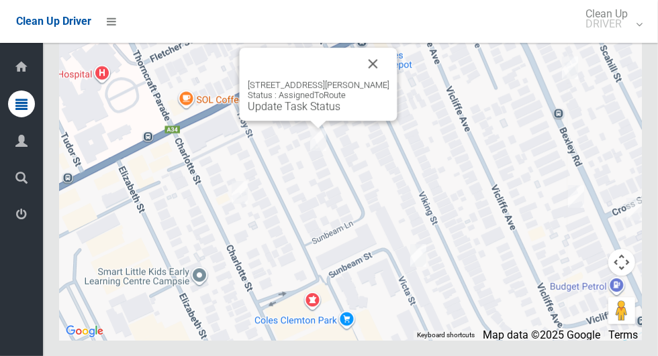
click at [363, 80] on button "Close" at bounding box center [373, 64] width 32 height 32
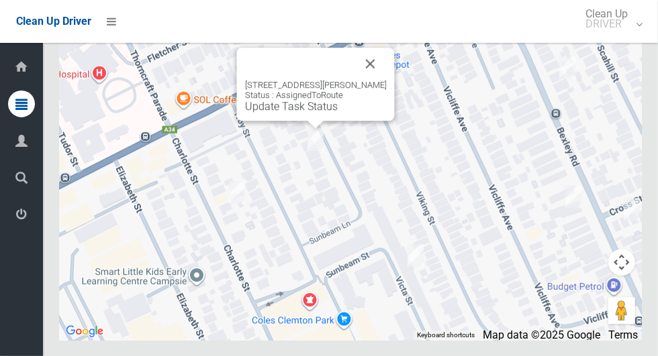
click at [360, 80] on button "Close" at bounding box center [370, 64] width 32 height 32
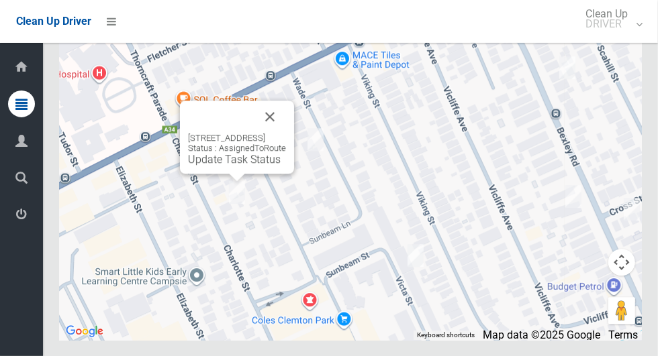
click at [286, 133] on button "Close" at bounding box center [270, 117] width 32 height 32
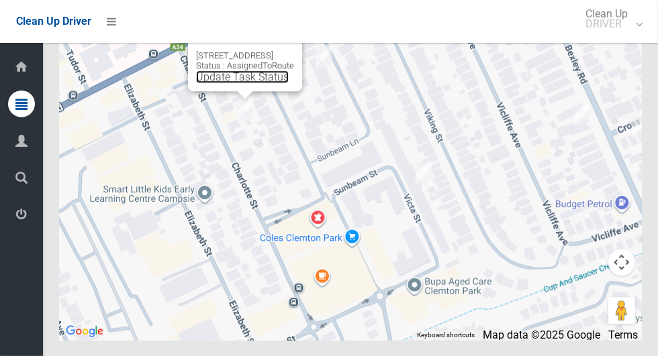
click at [231, 83] on link "Update Task Status" at bounding box center [242, 76] width 93 height 13
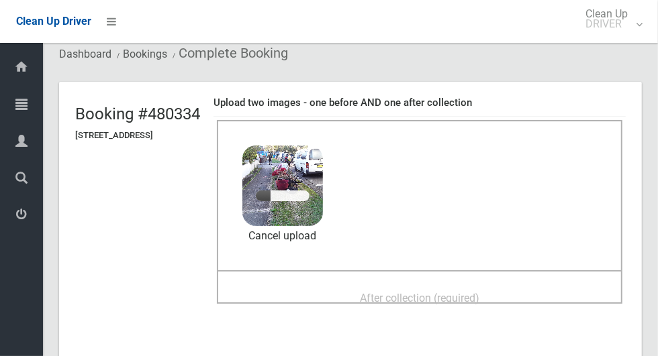
scroll to position [48, 0]
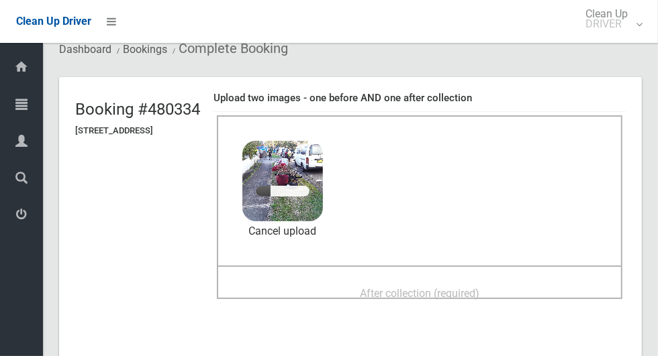
click at [524, 281] on div "After collection (required)" at bounding box center [420, 293] width 376 height 25
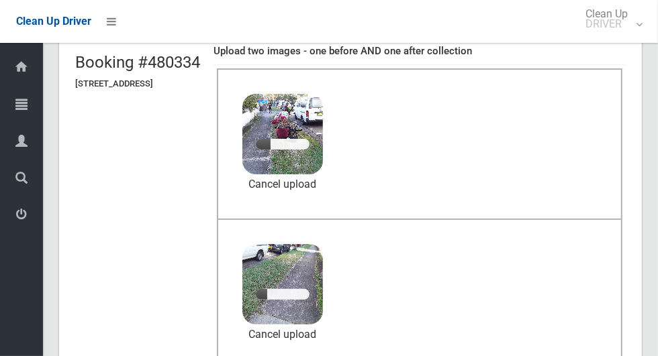
scroll to position [95, 0]
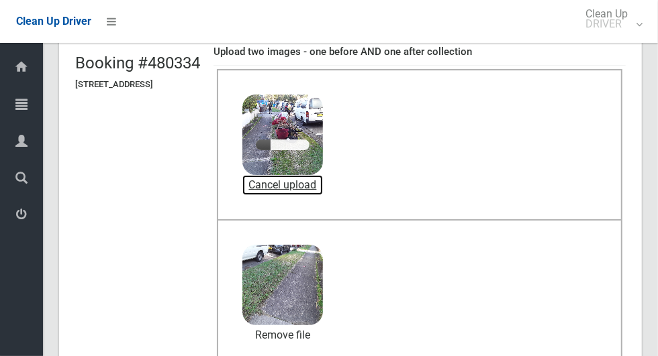
click at [323, 181] on link "Cancel upload" at bounding box center [282, 185] width 81 height 20
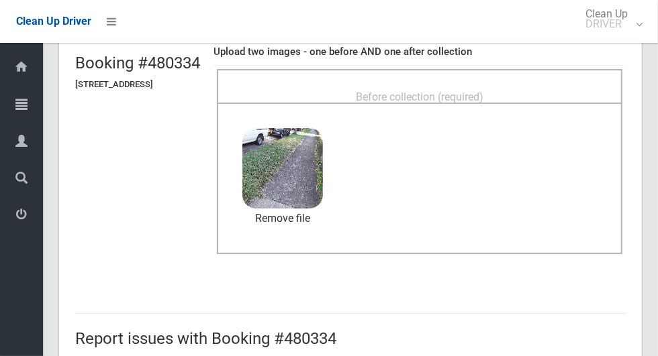
click at [544, 84] on div "Before collection (required)" at bounding box center [420, 96] width 376 height 25
click at [481, 91] on span "Before collection (required)" at bounding box center [420, 97] width 128 height 13
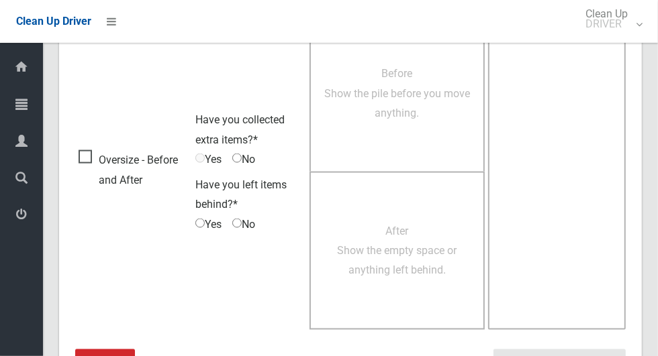
scroll to position [1098, 0]
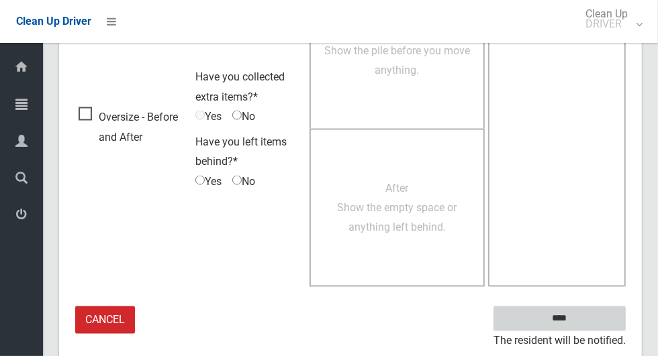
click at [587, 311] on input "****" at bounding box center [559, 319] width 132 height 25
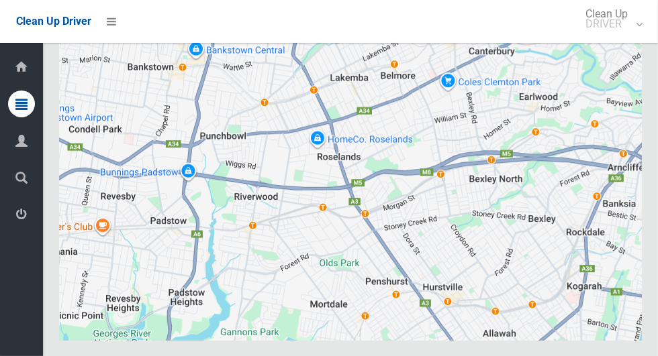
scroll to position [7314, 0]
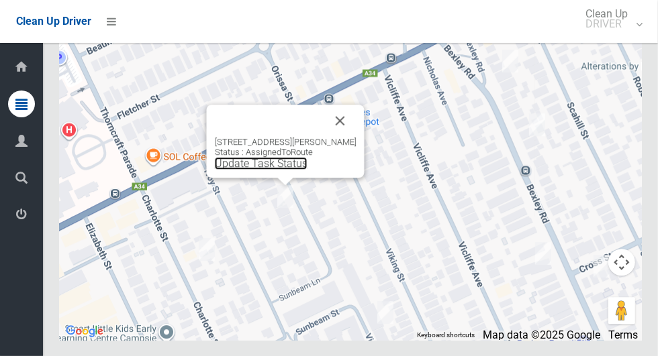
click at [300, 170] on link "Update Task Status" at bounding box center [261, 163] width 93 height 13
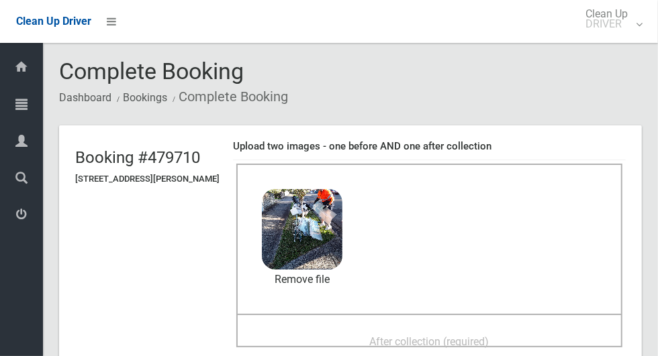
click at [502, 330] on div "After collection (required)" at bounding box center [429, 341] width 356 height 25
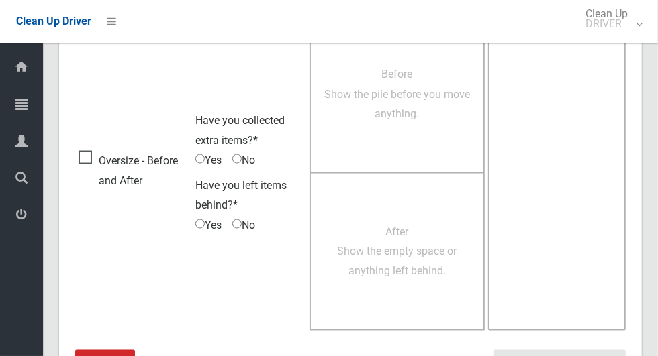
scroll to position [1098, 0]
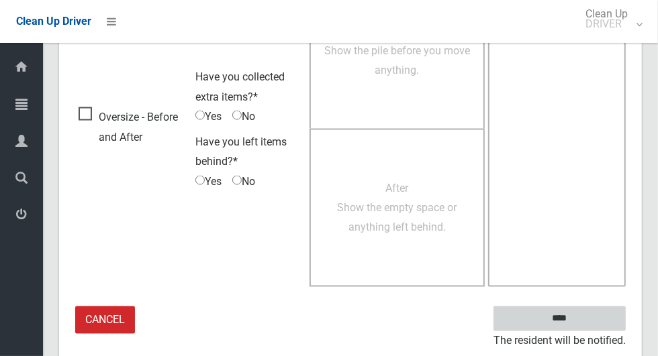
click at [595, 312] on input "****" at bounding box center [559, 319] width 132 height 25
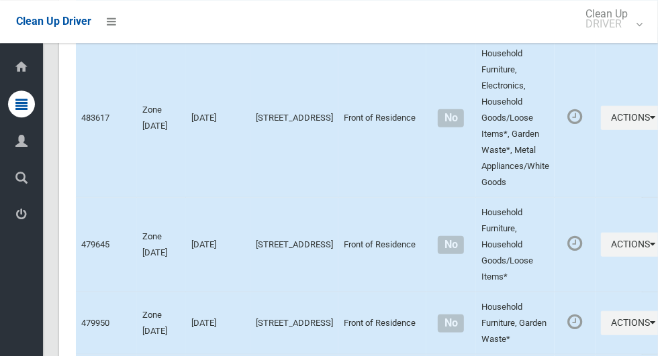
scroll to position [7314, 0]
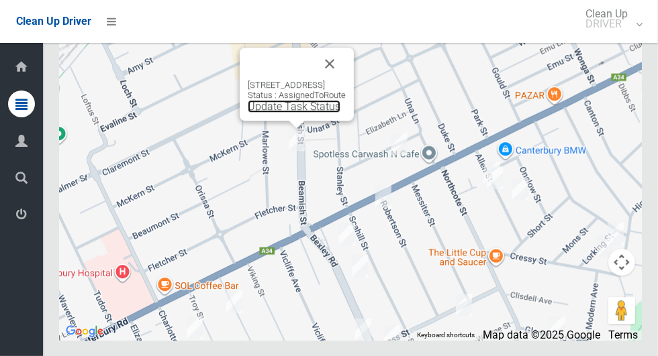
click at [289, 113] on link "Update Task Status" at bounding box center [294, 106] width 93 height 13
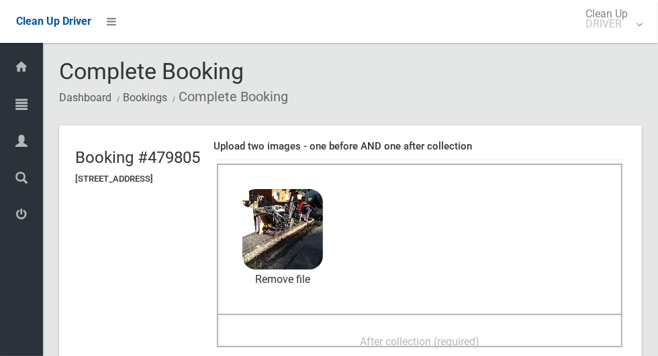
click at [479, 336] on span "After collection (required)" at bounding box center [419, 342] width 119 height 13
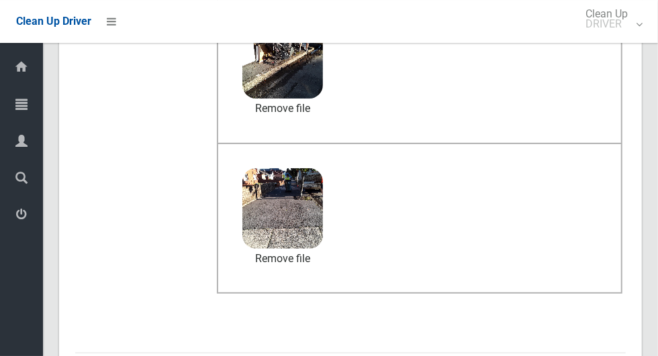
scroll to position [694, 0]
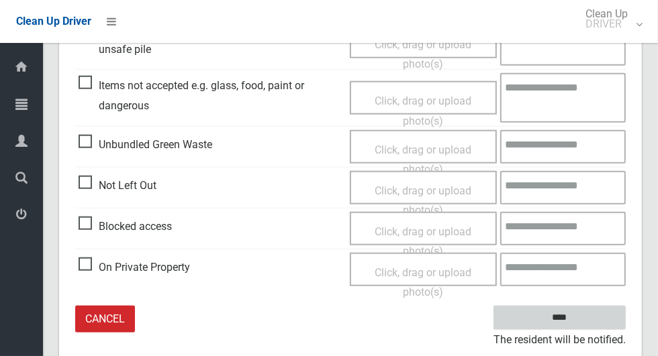
click at [594, 315] on input "****" at bounding box center [559, 318] width 132 height 25
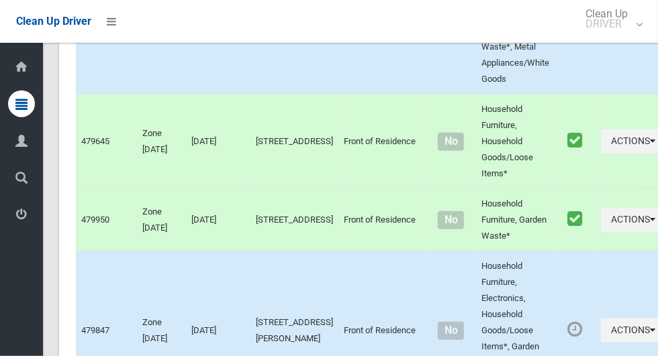
scroll to position [7314, 0]
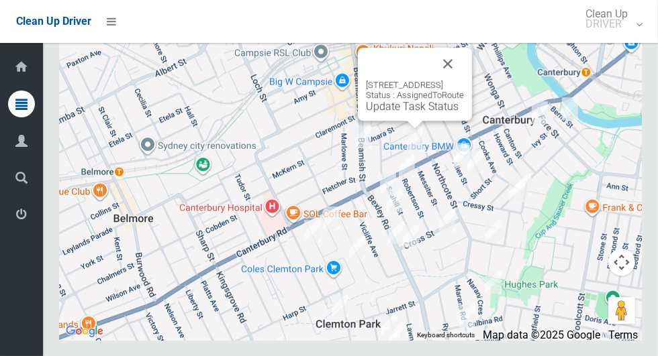
click at [464, 80] on button "Close" at bounding box center [448, 64] width 32 height 32
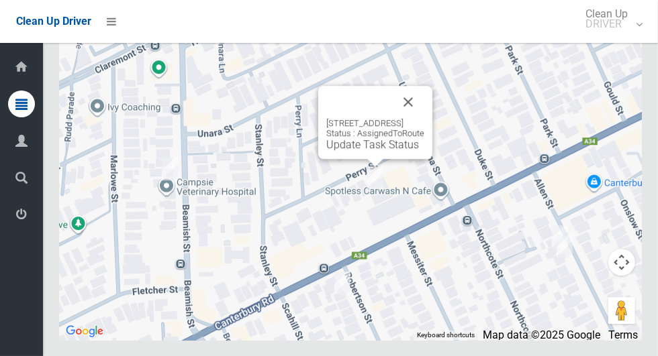
click at [424, 118] on button "Close" at bounding box center [408, 102] width 32 height 32
click at [385, 151] on div "14 Perry Street, CAMPSIE NSW 2194 Status : AssignedToRoute Update Task Status" at bounding box center [375, 134] width 98 height 33
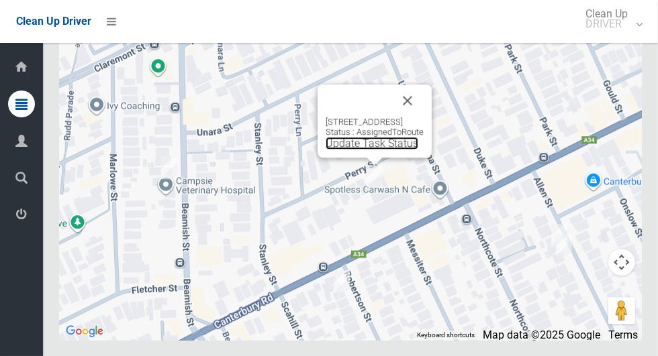
click at [371, 150] on link "Update Task Status" at bounding box center [372, 143] width 93 height 13
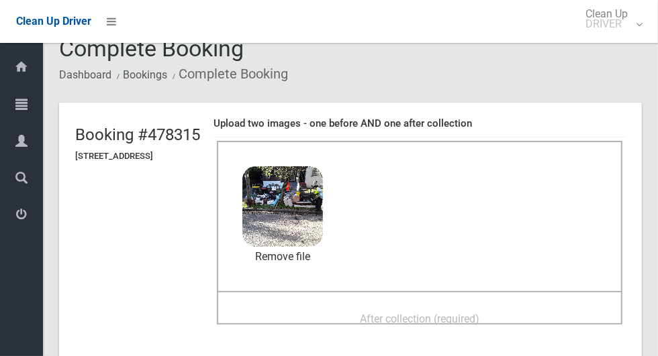
scroll to position [40, 0]
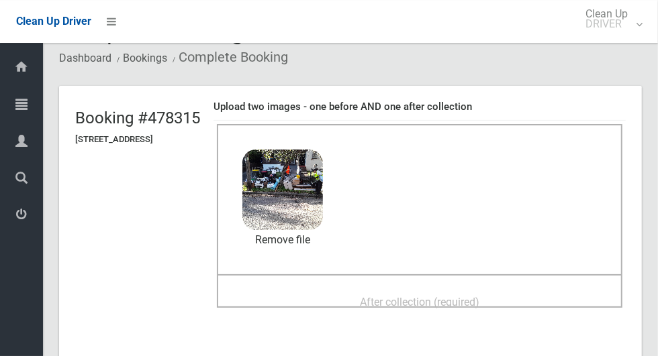
click at [508, 289] on div "After collection (required)" at bounding box center [420, 301] width 376 height 25
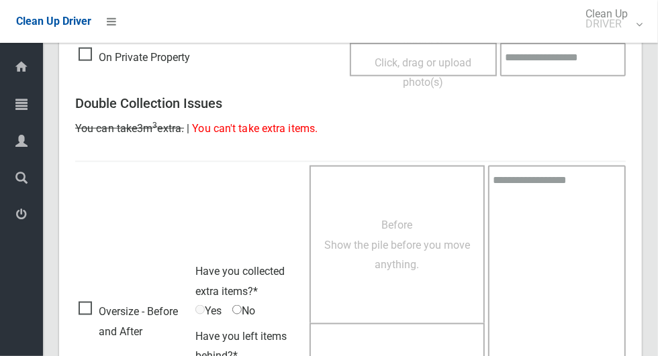
scroll to position [1098, 0]
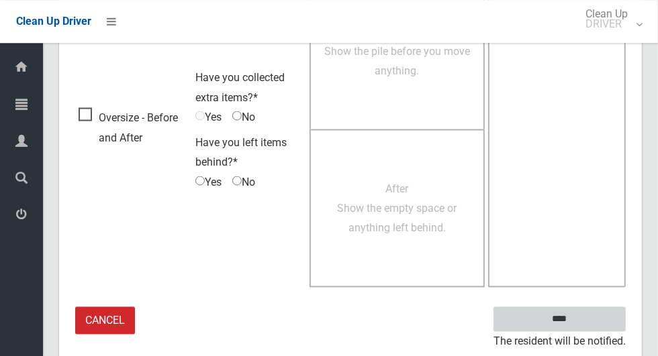
click at [589, 317] on input "****" at bounding box center [559, 319] width 132 height 25
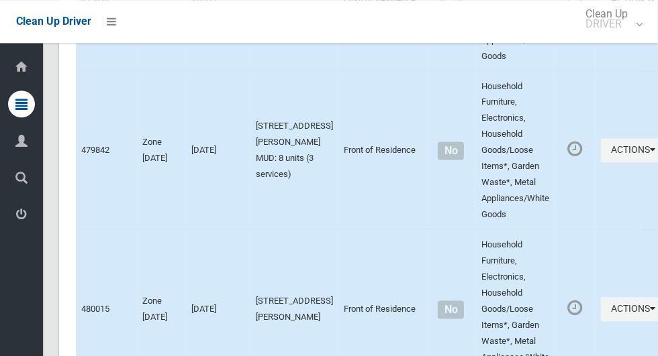
scroll to position [7314, 0]
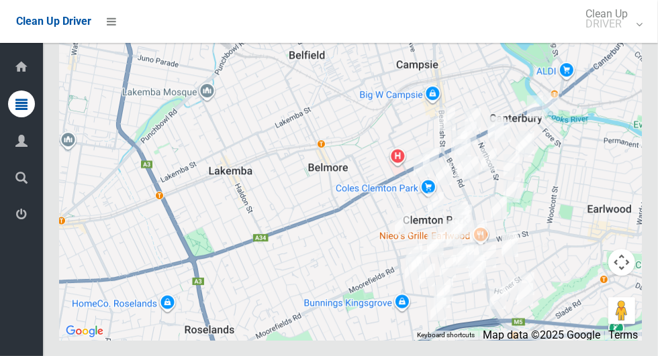
click at [17, 228] on icon at bounding box center [21, 214] width 12 height 27
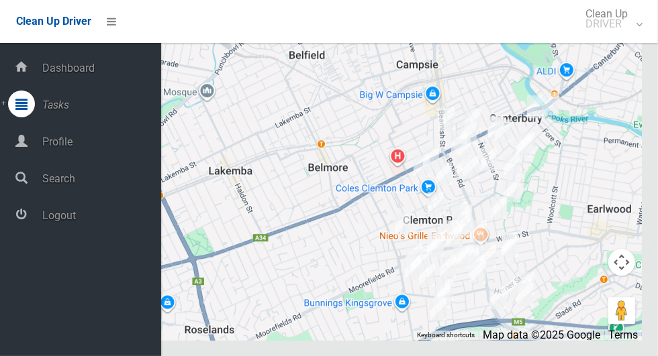
click at [93, 222] on span "Logout" at bounding box center [99, 215] width 123 height 13
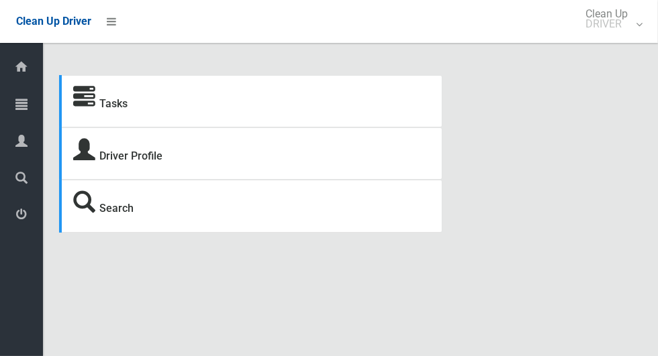
click at [19, 102] on icon at bounding box center [21, 104] width 12 height 27
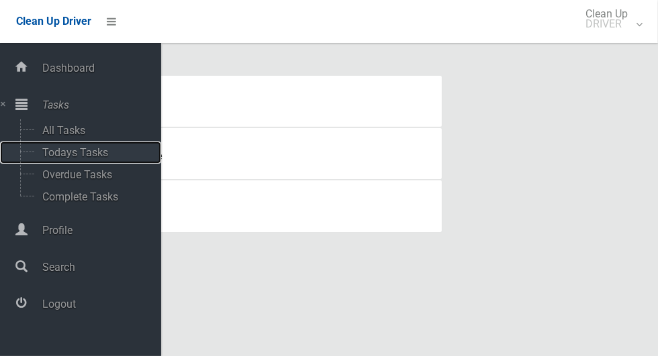
click at [50, 150] on span "Todays Tasks" at bounding box center [93, 152] width 111 height 13
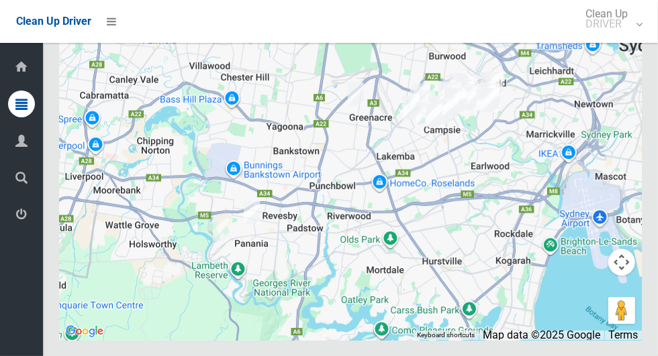
scroll to position [7763, 0]
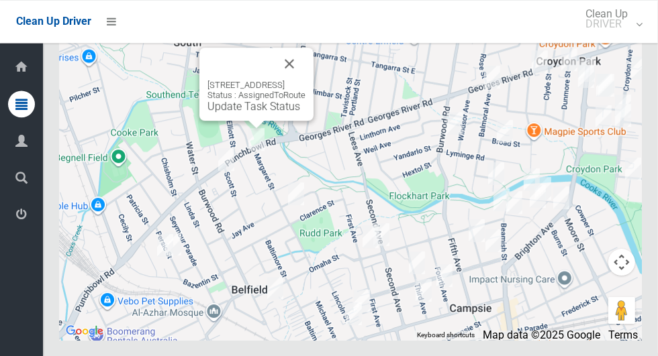
click at [305, 80] on button "Close" at bounding box center [289, 64] width 32 height 32
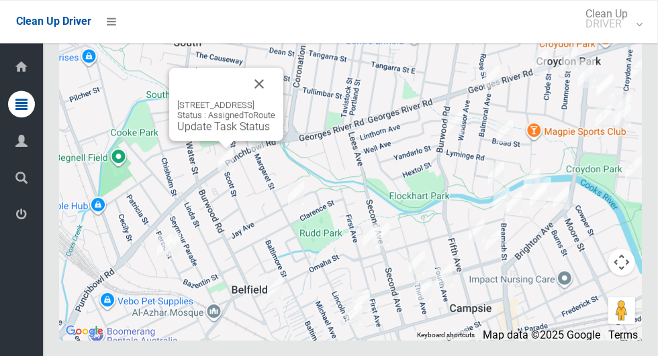
click at [275, 100] on button "Close" at bounding box center [259, 84] width 32 height 32
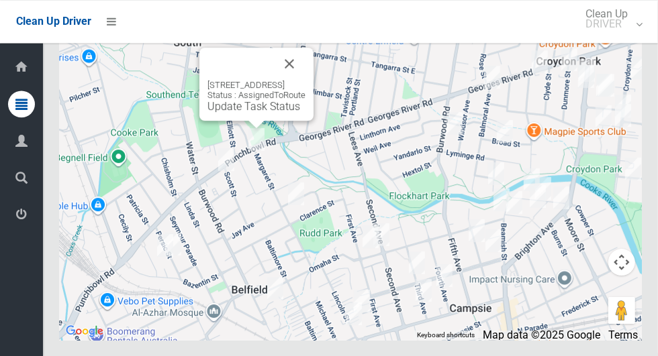
click at [305, 80] on button "Close" at bounding box center [289, 64] width 32 height 32
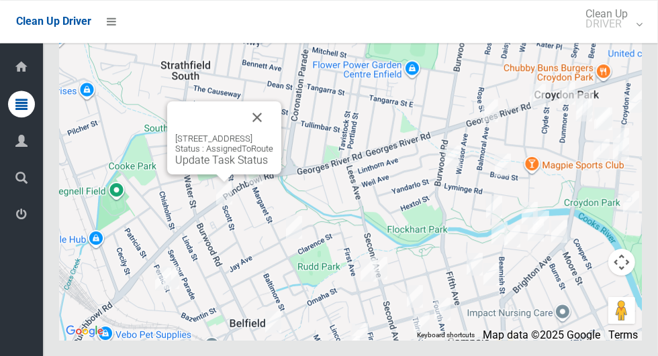
click at [273, 134] on button "Close" at bounding box center [257, 117] width 32 height 32
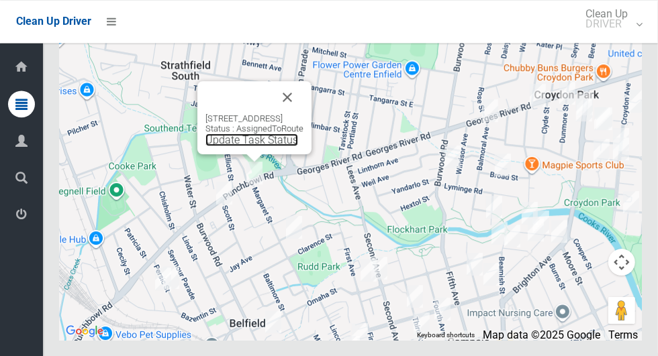
click at [250, 146] on link "Update Task Status" at bounding box center [251, 140] width 93 height 13
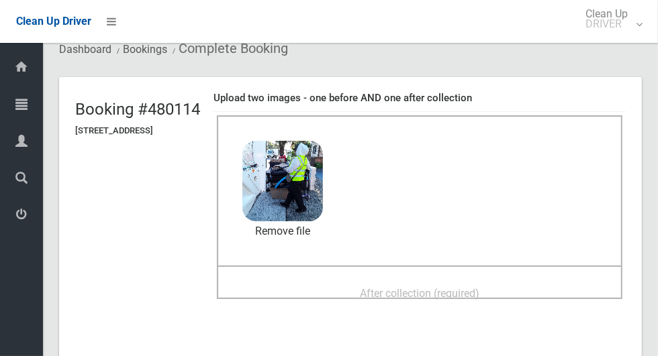
scroll to position [64, 0]
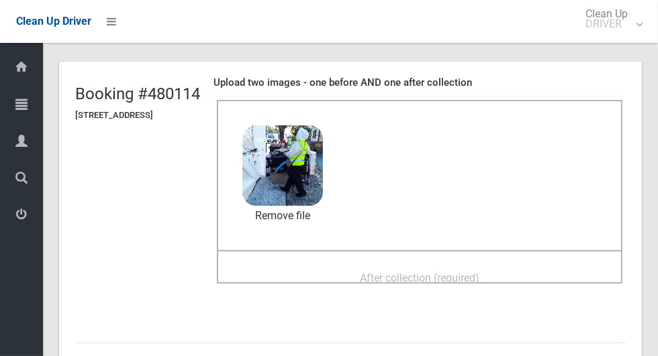
click at [532, 271] on div "After collection (required)" at bounding box center [420, 277] width 376 height 25
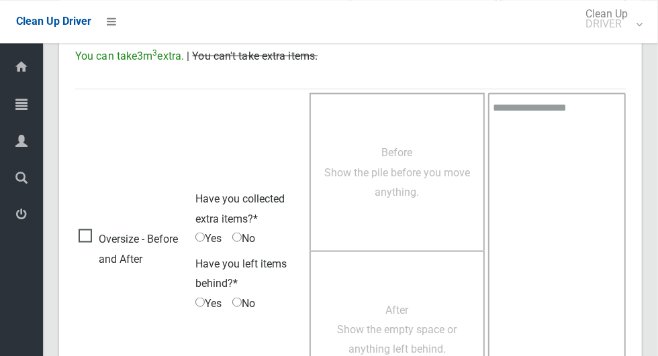
scroll to position [1098, 0]
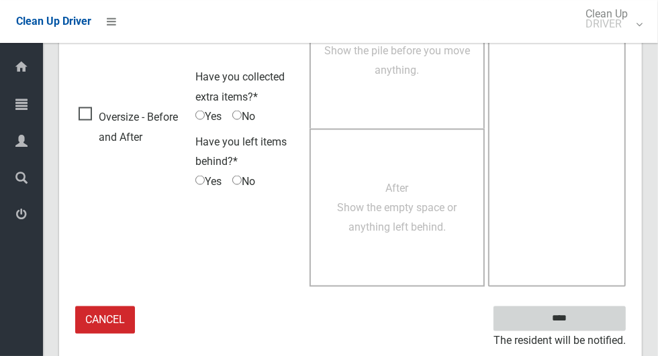
click at [594, 307] on input "****" at bounding box center [559, 319] width 132 height 25
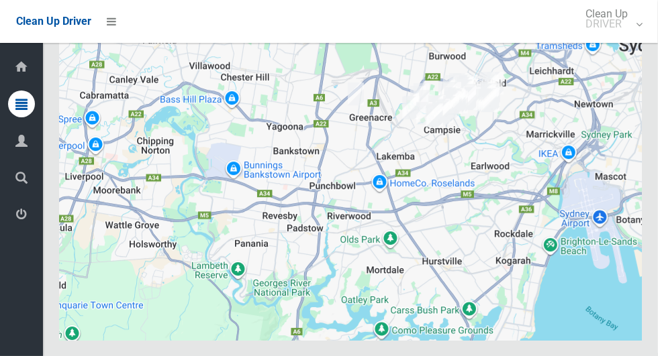
scroll to position [7763, 0]
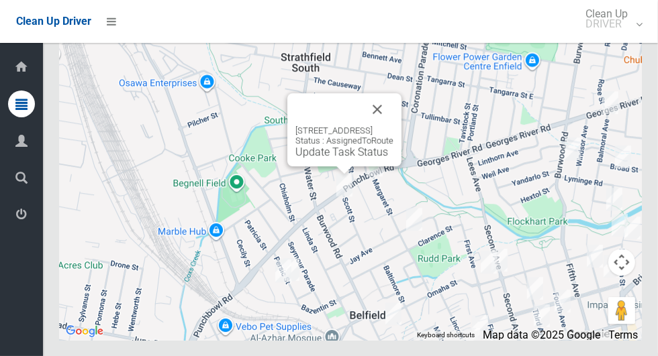
click at [336, 158] on link "Update Task Status" at bounding box center [341, 152] width 93 height 13
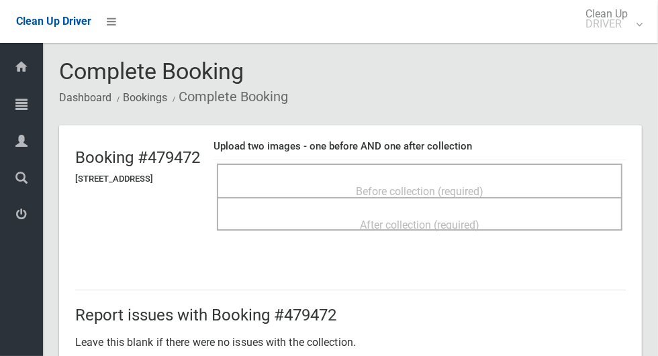
click at [558, 183] on div "Before collection (required)" at bounding box center [420, 191] width 376 height 25
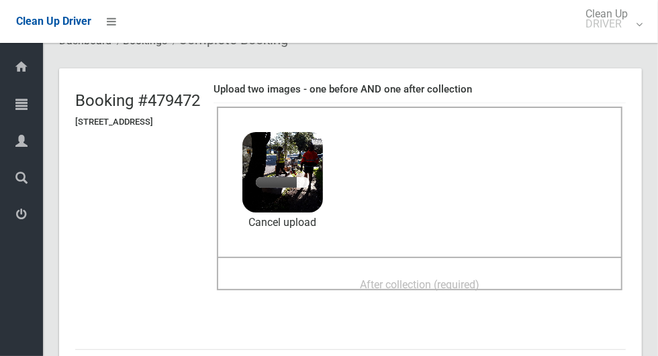
scroll to position [58, 0]
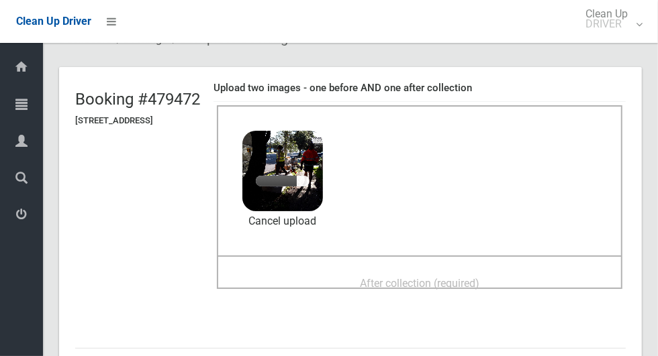
click at [553, 271] on div "After collection (required)" at bounding box center [420, 283] width 376 height 25
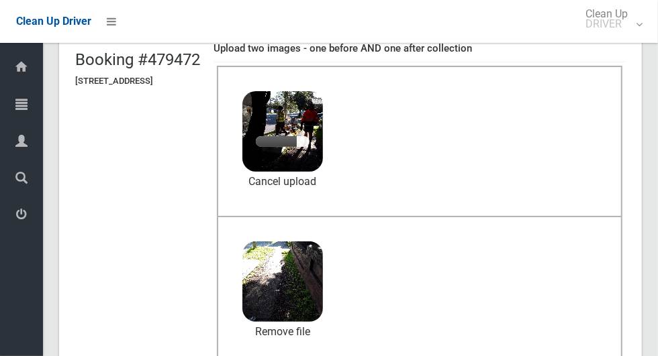
scroll to position [95, 0]
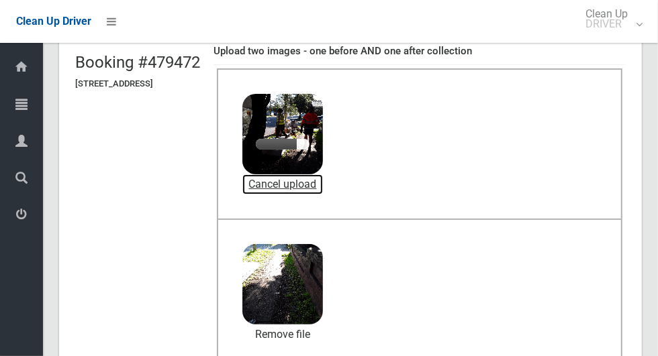
click at [323, 183] on link "Cancel upload" at bounding box center [282, 185] width 81 height 20
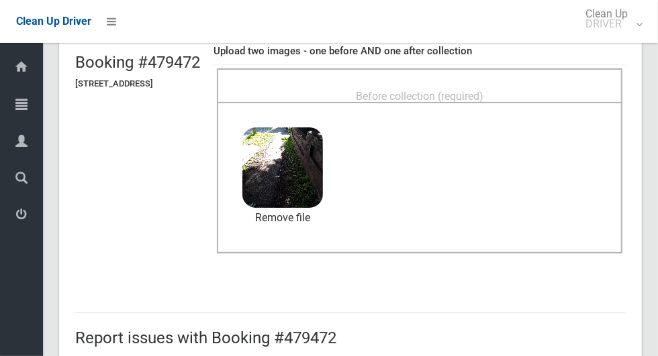
click at [519, 87] on div "Before collection (required)" at bounding box center [420, 95] width 376 height 25
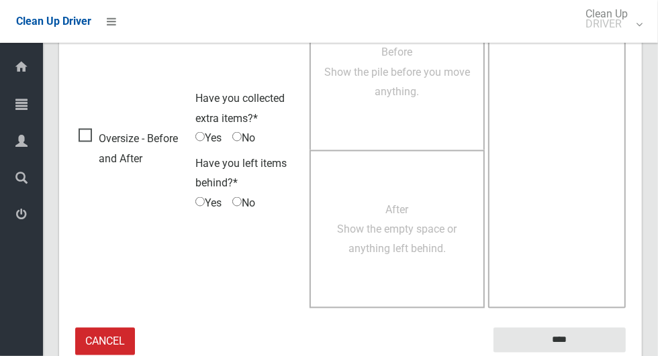
scroll to position [1098, 0]
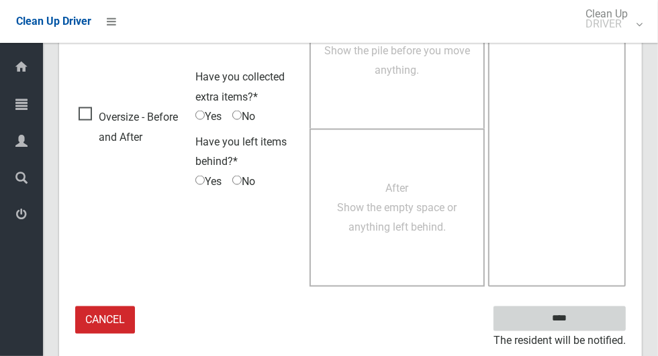
click at [587, 311] on input "****" at bounding box center [559, 319] width 132 height 25
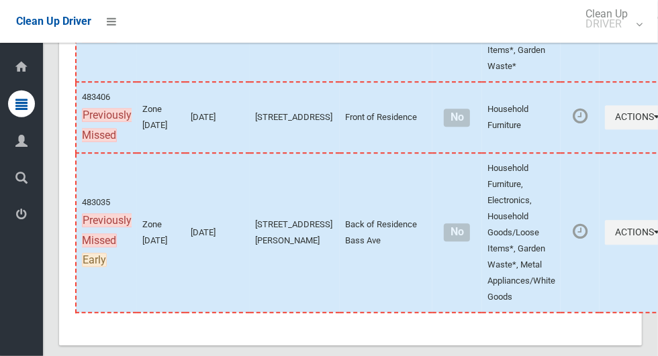
scroll to position [7763, 0]
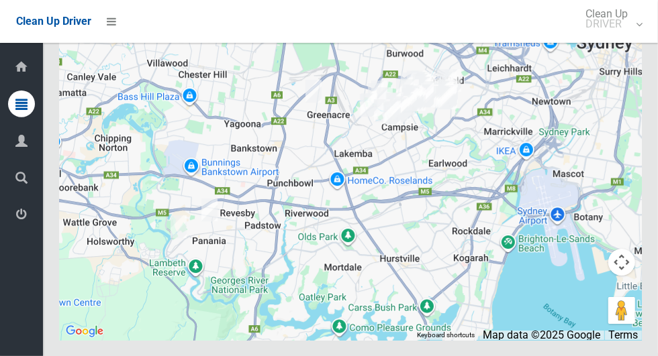
click at [17, 227] on icon at bounding box center [21, 214] width 12 height 27
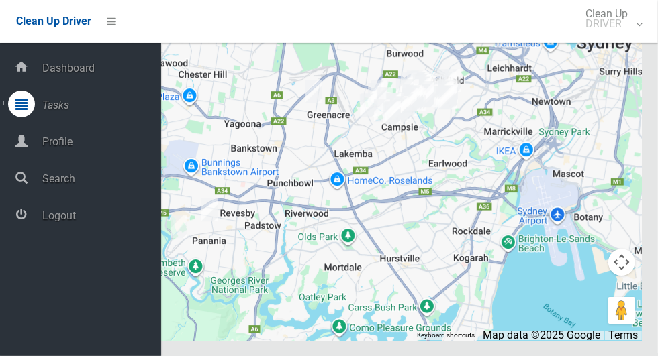
click at [56, 219] on span "Logout" at bounding box center [99, 215] width 123 height 13
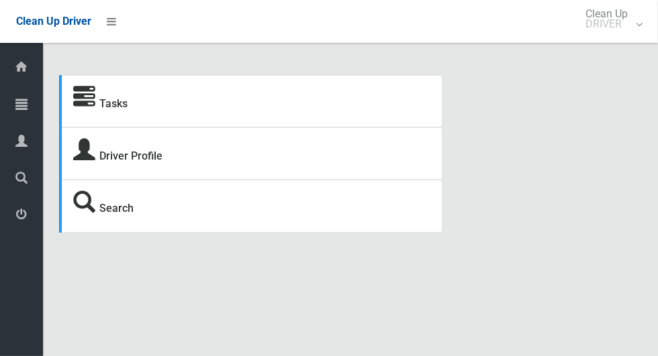
click at [16, 107] on icon at bounding box center [21, 104] width 12 height 27
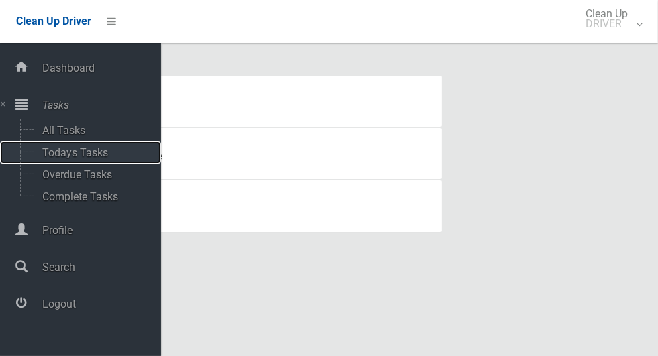
click at [44, 153] on span "Todays Tasks" at bounding box center [93, 152] width 111 height 13
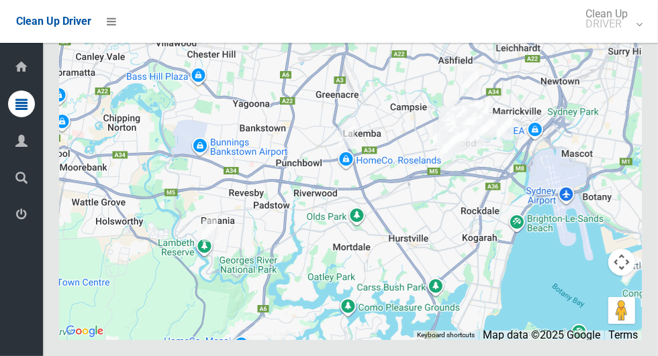
scroll to position [7746, 0]
